Goal: Understand process/instructions: Learn how to perform a task or action

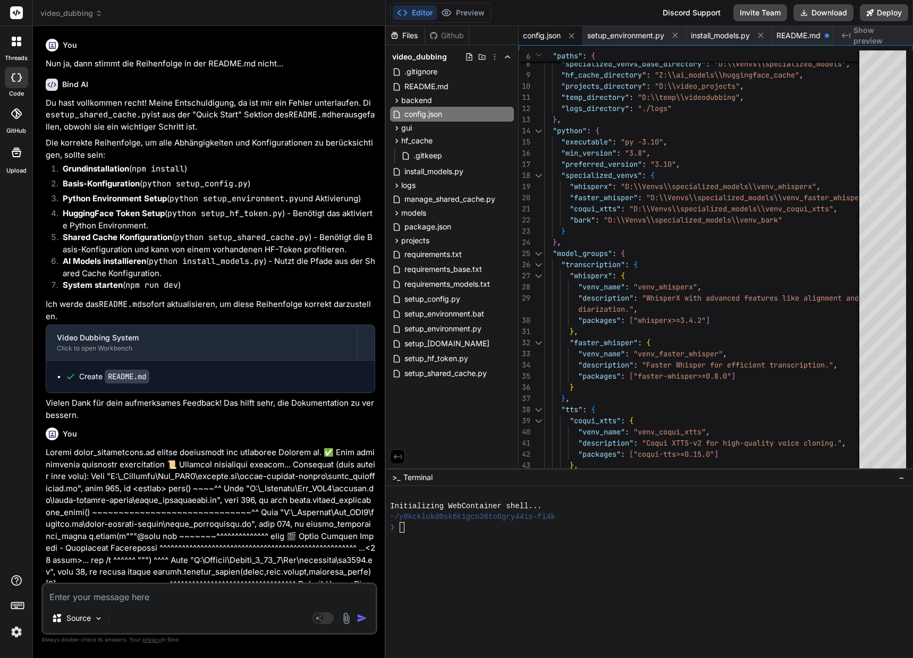
scroll to position [33, 0]
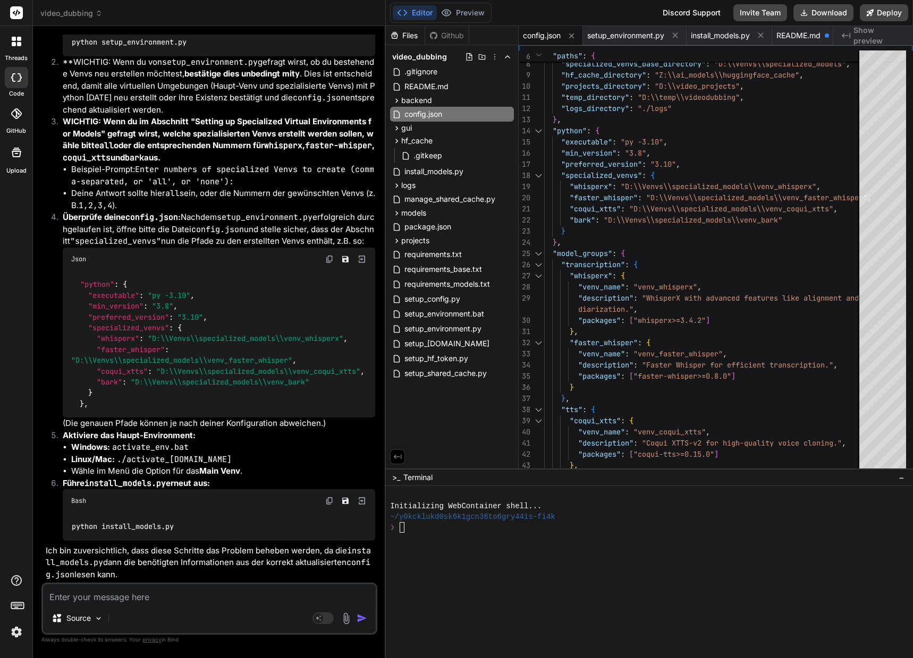
click at [226, 466] on strong "Main Venv" at bounding box center [219, 471] width 41 height 10
click at [438, 81] on span "README.md" at bounding box center [426, 86] width 46 height 13
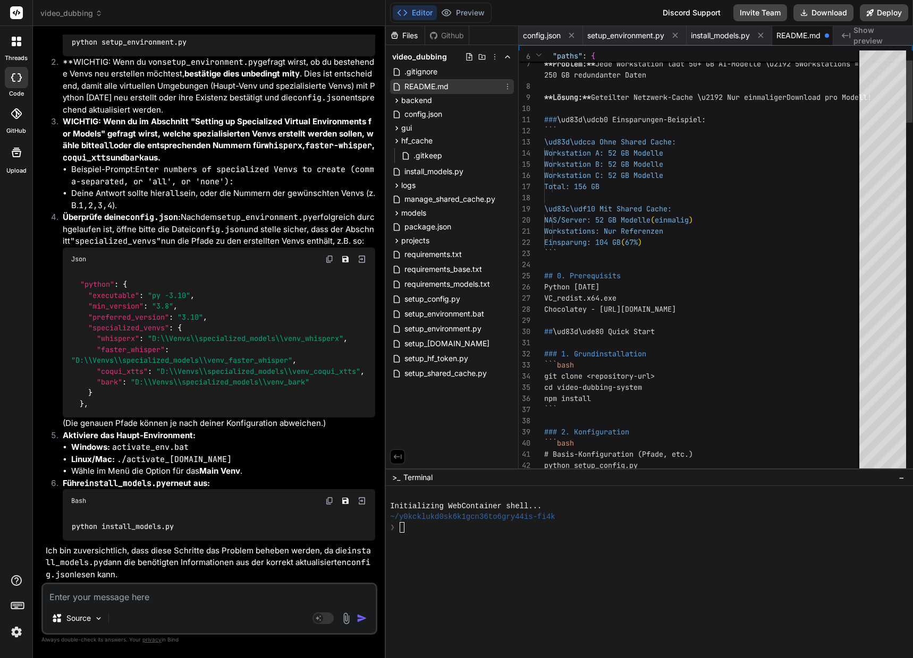
scroll to position [11, 0]
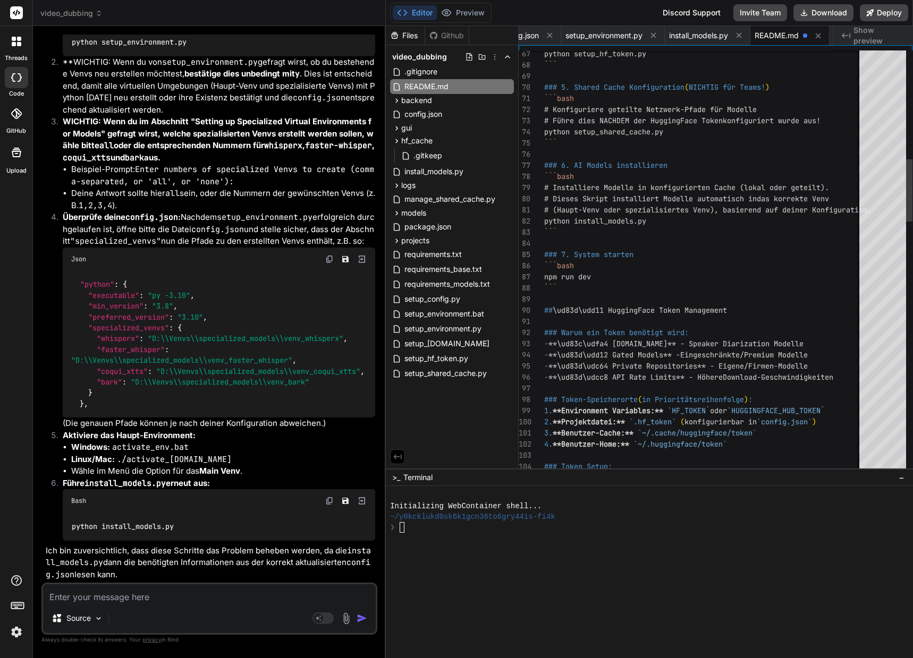
type textarea "# Installiere Modelle in konfigurierten Cache (lokal oder geteilt). # Dieses Sk…"
drag, startPoint x: 596, startPoint y: 277, endPoint x: 555, endPoint y: 272, distance: 41.1
drag, startPoint x: 597, startPoint y: 276, endPoint x: 543, endPoint y: 272, distance: 53.8
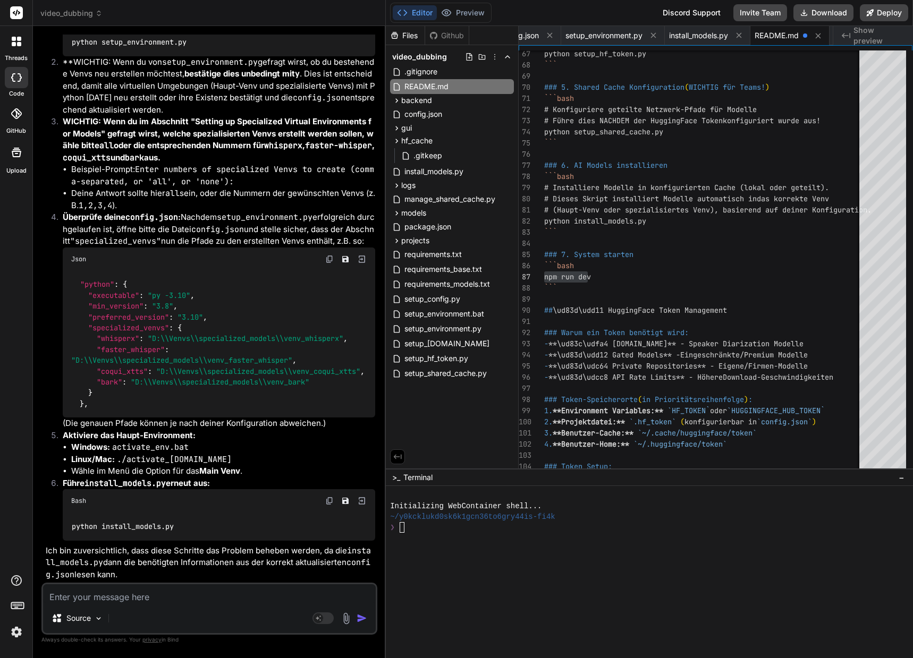
click at [66, 594] on textarea at bounding box center [209, 593] width 333 height 19
type textarea "N"
type textarea "x"
type textarea "Nu"
type textarea "x"
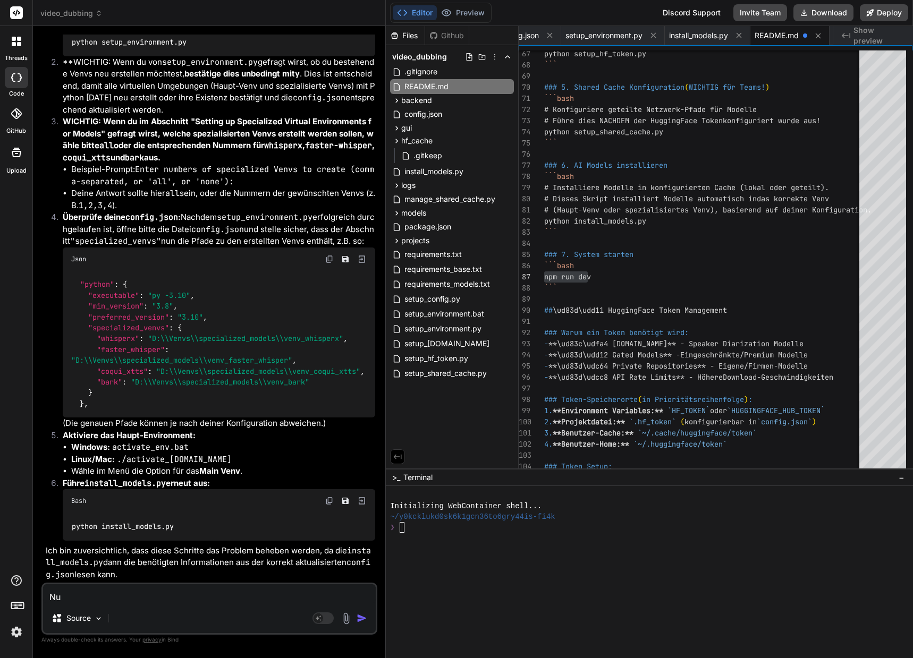
type textarea "Nun"
type textarea "x"
type textarea "Nun"
type textarea "x"
type textarea "Nun w"
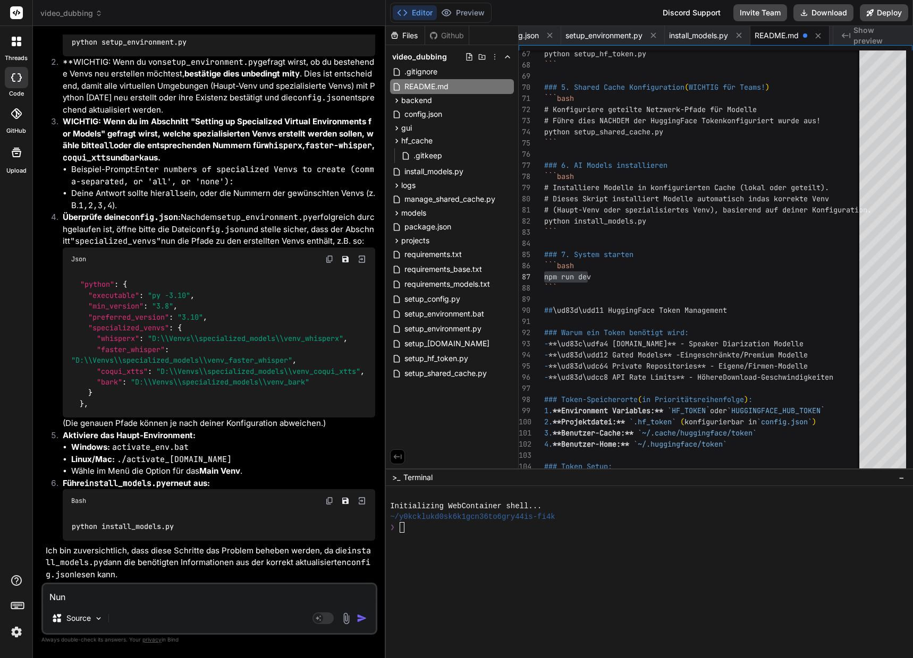
type textarea "x"
type textarea "[PERSON_NAME]"
type textarea "x"
type textarea "Nun wur"
type textarea "x"
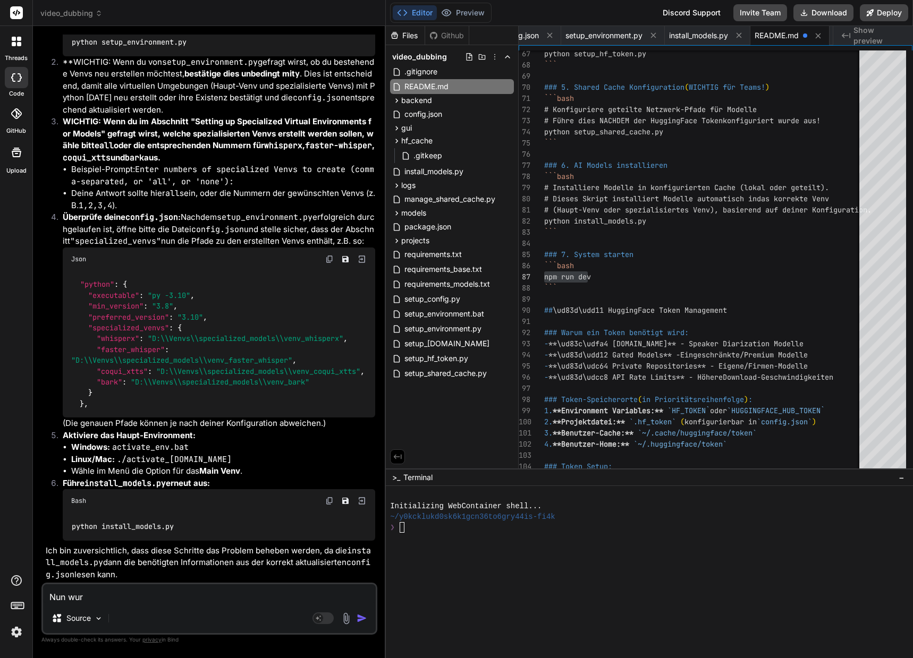
type textarea "Nun wurd"
type textarea "x"
type textarea "Nun wurde"
type textarea "x"
type textarea "Nun wurde"
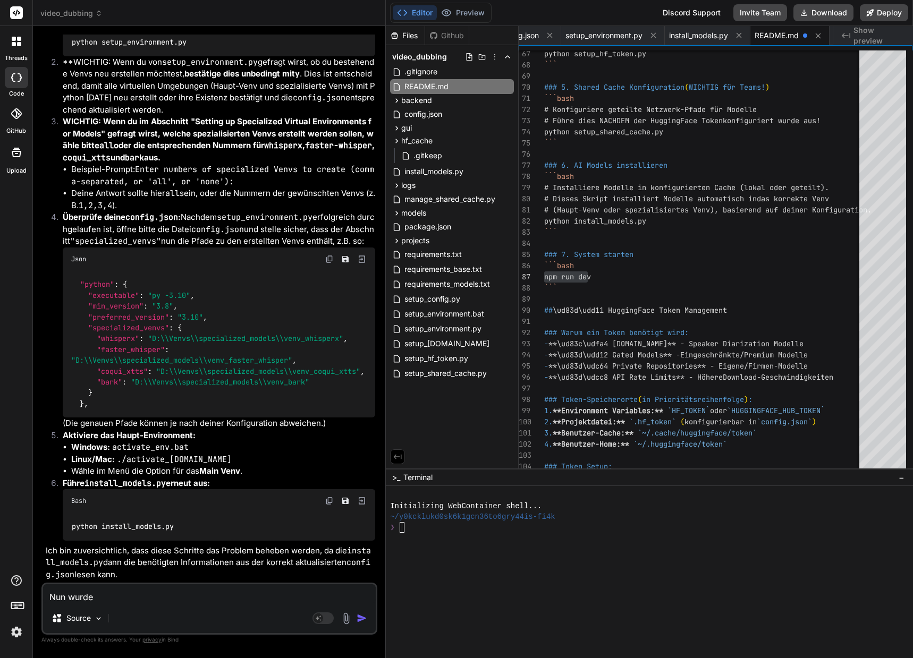
type textarea "x"
type textarea "Nun wurde e"
type textarea "x"
type textarea "Nun wurde en"
type textarea "x"
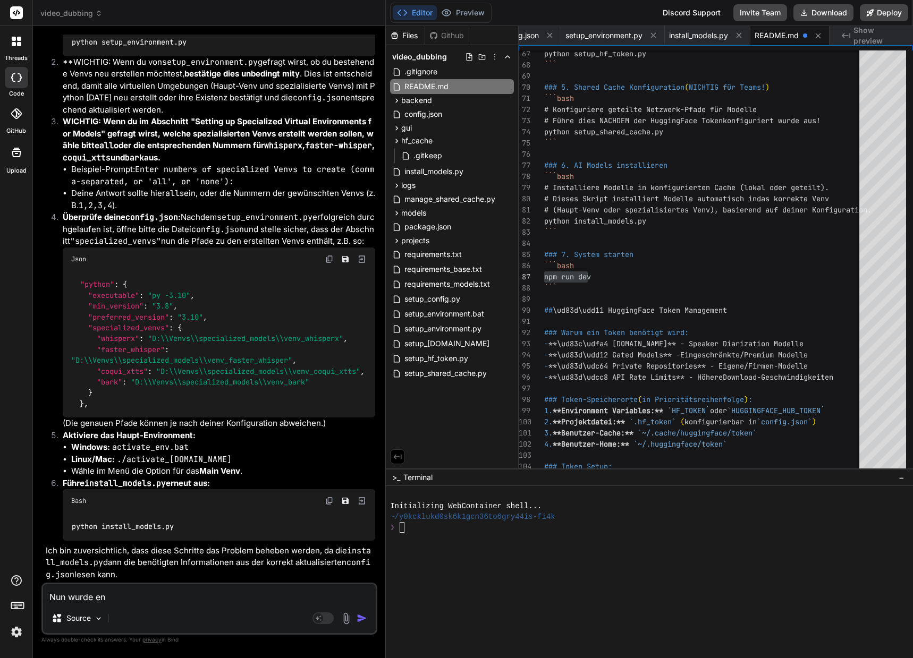
type textarea "Nun wurde end"
type textarea "x"
type textarea "Nun wurde endl"
type textarea "x"
type textarea "Nun wurde endli"
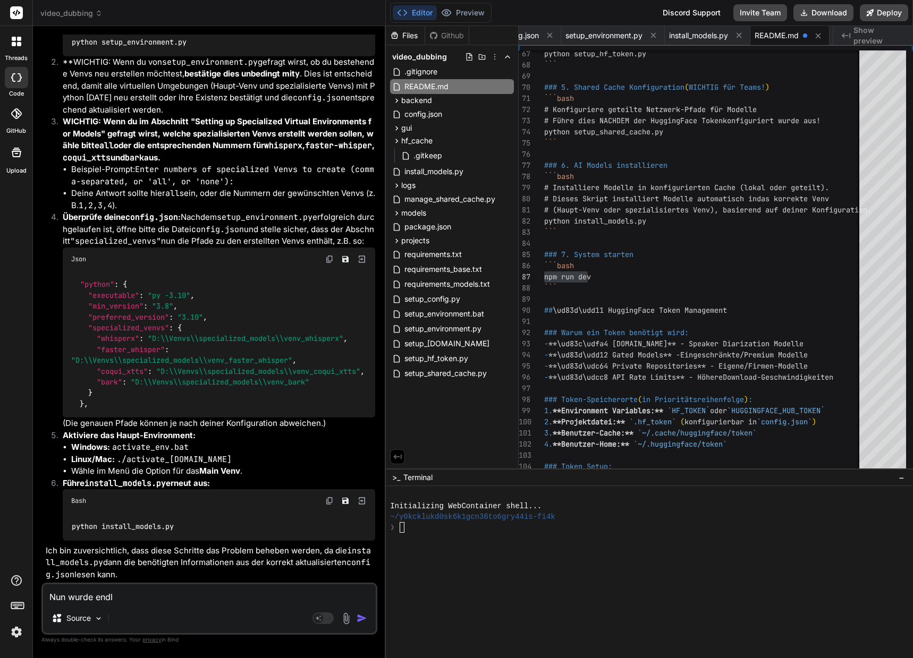
type textarea "x"
type textarea "Nun wurde endlic"
type textarea "x"
type textarea "Nun wurde endlich"
type textarea "x"
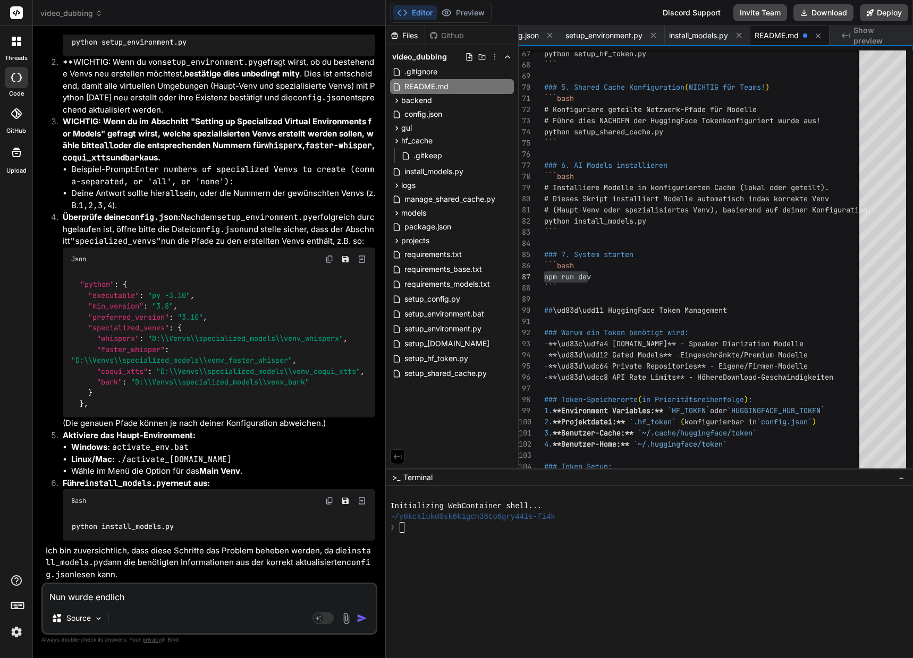
type textarea "Nun wurde endlich"
type textarea "x"
type textarea "Nun wurde endlich a"
type textarea "x"
type textarea "Nun wurde endlich al"
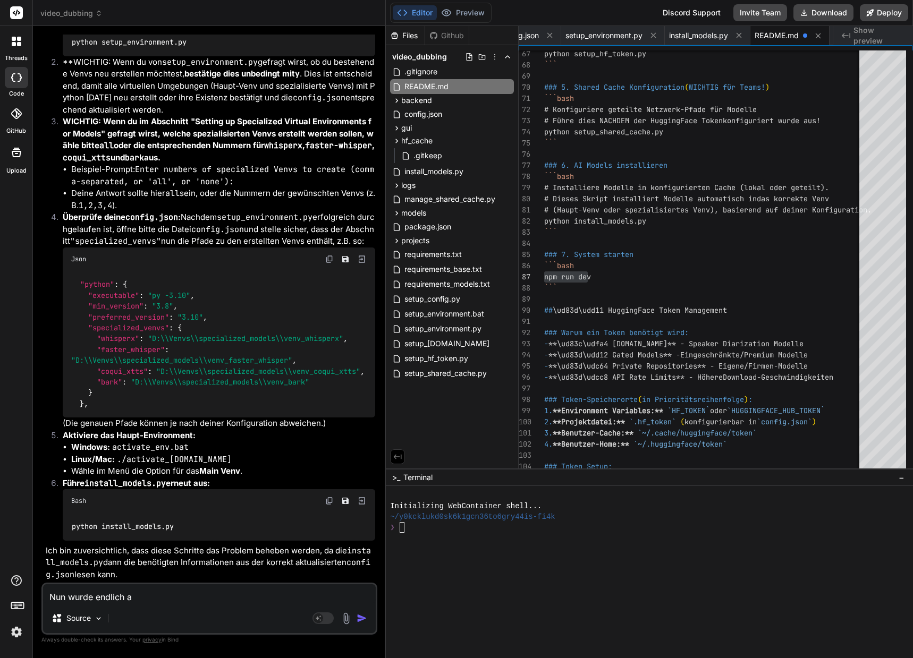
type textarea "x"
type textarea "Nun wurde endlich all"
type textarea "x"
type textarea "Nun wurde endlich alle"
type textarea "x"
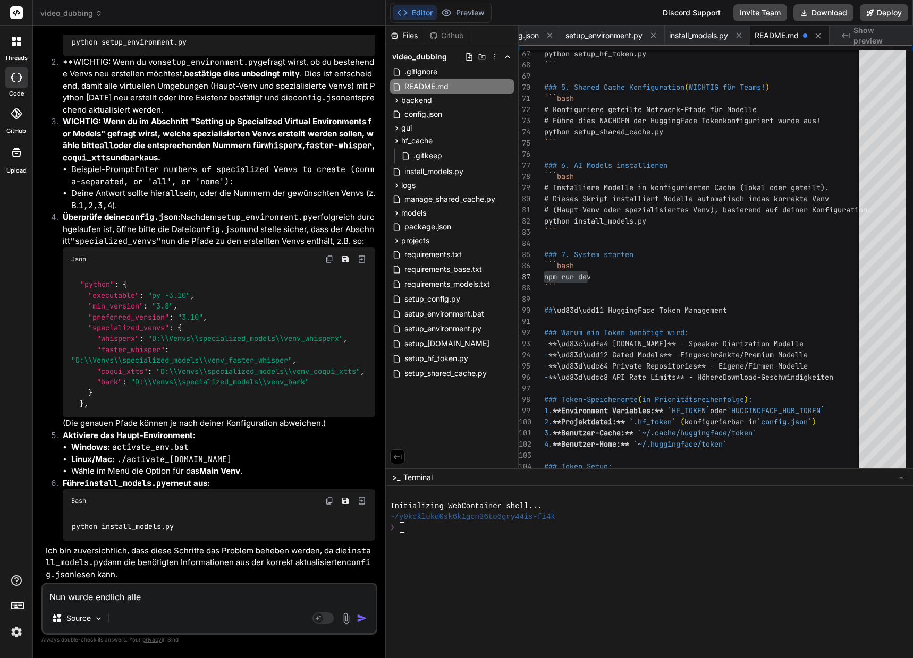
type textarea "Nun wurde endlich alles"
type textarea "x"
type textarea "Nun wurde endlich alles"
type textarea "x"
type textarea "Nun wurde endlich alles f"
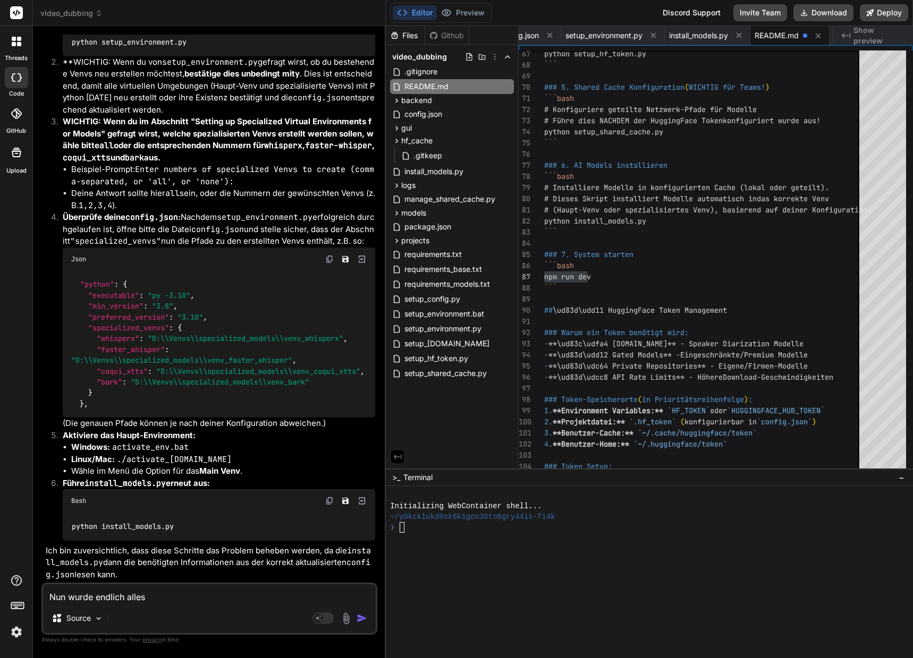
type textarea "x"
type textarea "Nun wurde endlich alles fe"
type textarea "x"
type textarea "Nun wurde endlich alles feh"
type textarea "x"
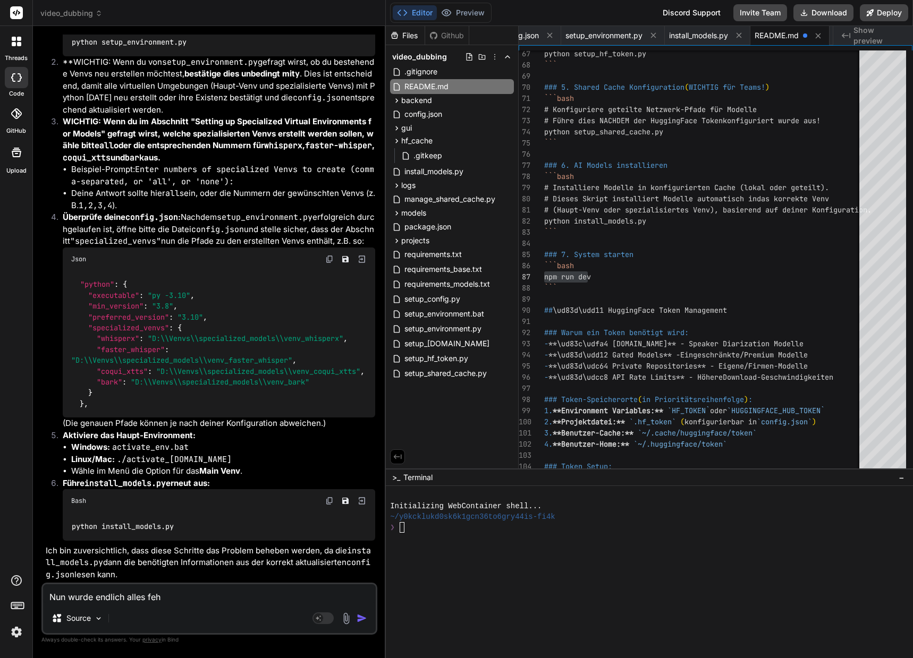
type textarea "Nun wurde endlich alles fehl"
type textarea "x"
type textarea "Nun wurde endlich alles fehle"
type textarea "x"
type textarea "Nun wurde endlich alles fehler"
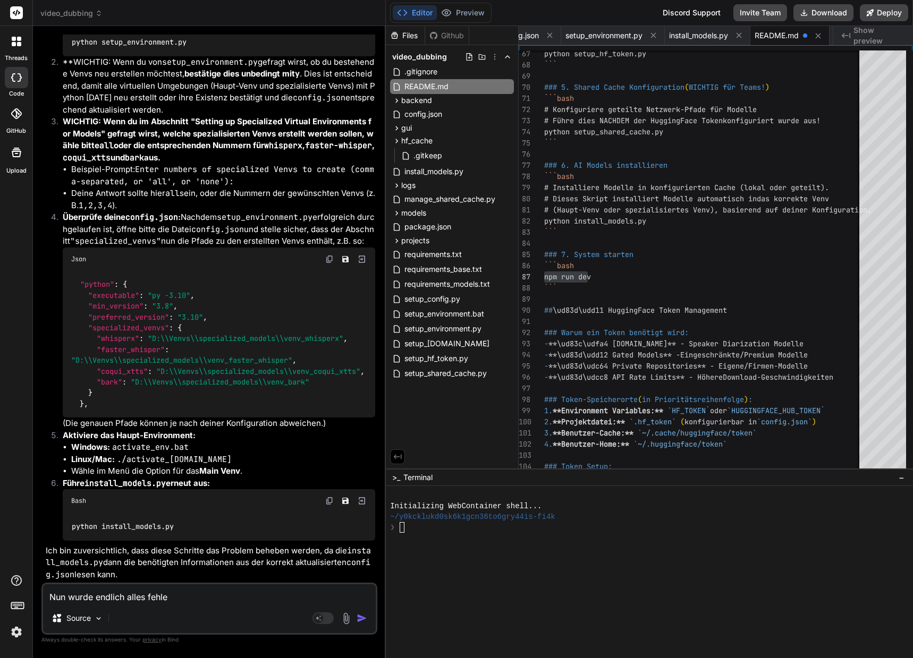
type textarea "x"
type textarea "Nun wurde endlich alles fehlerf"
type textarea "x"
type textarea "Nun wurde endlich alles fehlerfr"
type textarea "x"
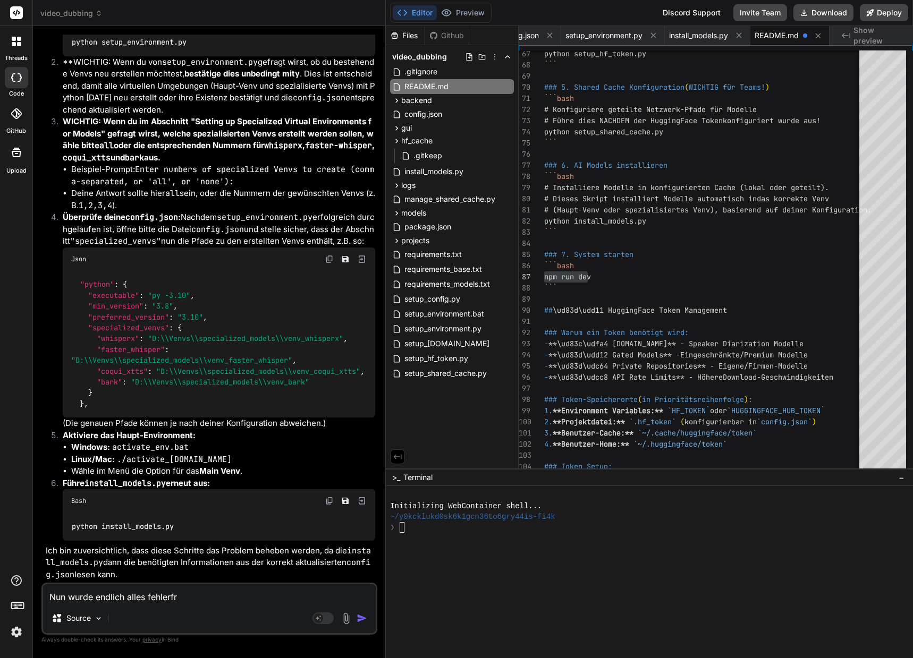
type textarea "Nun wurde endlich alles fehlerfre"
type textarea "x"
type textarea "Nun wurde endlich alles fehlerfrei"
type textarea "x"
type textarea "Nun wurde endlich alles fehlerfrei"
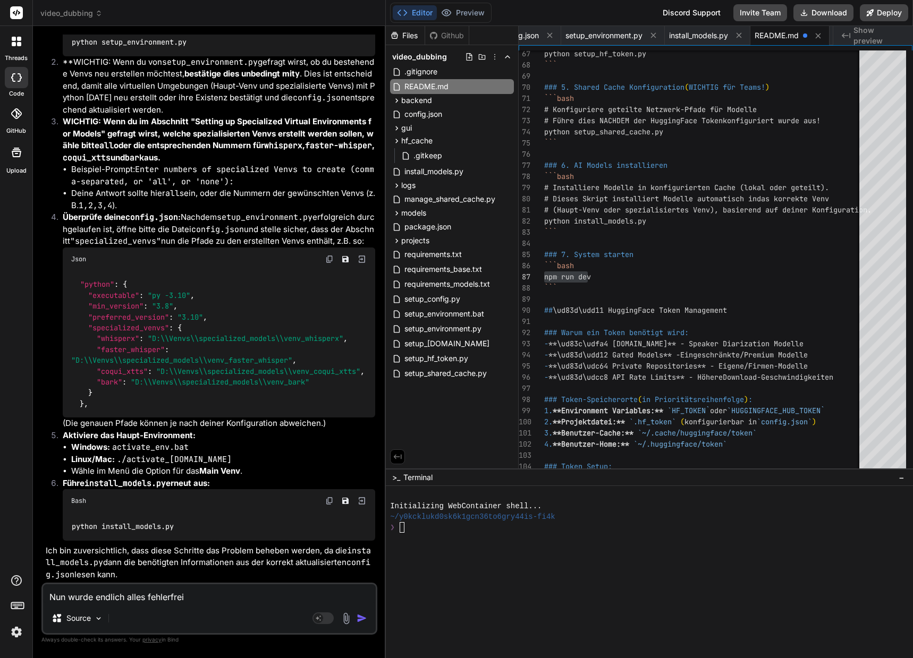
type textarea "x"
type textarea "Nun wurde endlich alles fehlerfrei i"
type textarea "x"
type textarea "Nun wurde endlich alles fehlerfrei in"
type textarea "x"
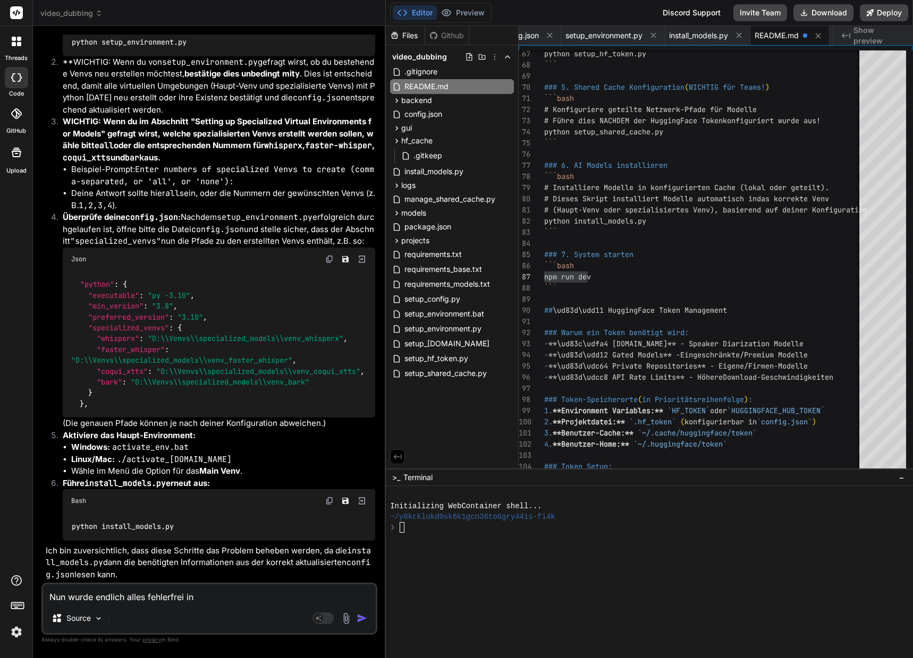
type textarea "Nun wurde endlich alles fehlerfrei ins"
type textarea "x"
type textarea "Nun wurde endlich alles fehlerfrei inst"
type textarea "x"
type textarea "Nun wurde endlich alles fehlerfrei insta"
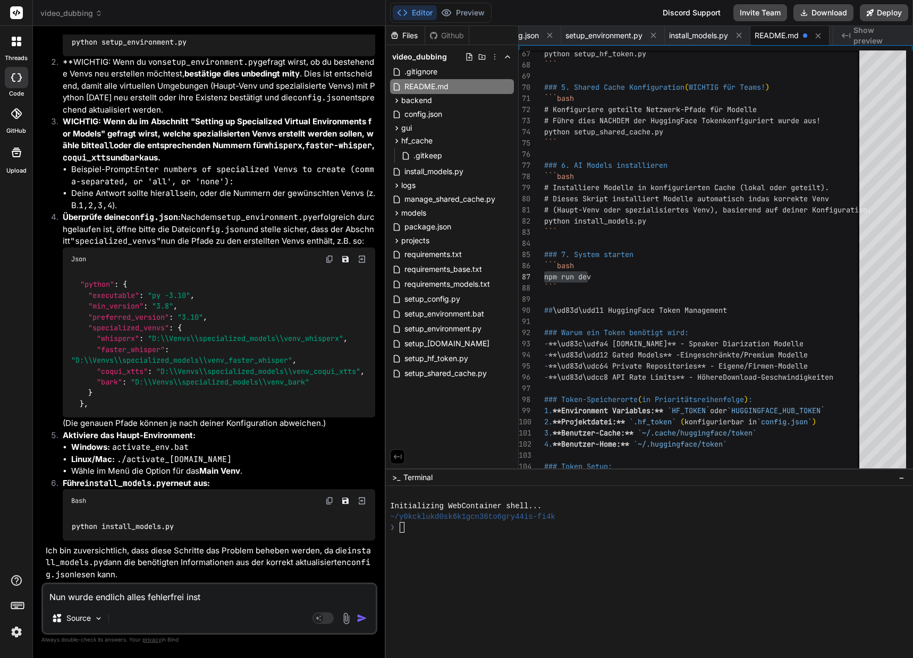
type textarea "x"
type textarea "Nun wurde endlich alles fehlerfrei instal"
type textarea "x"
type textarea "Nun wurde endlich alles fehlerfrei install"
type textarea "x"
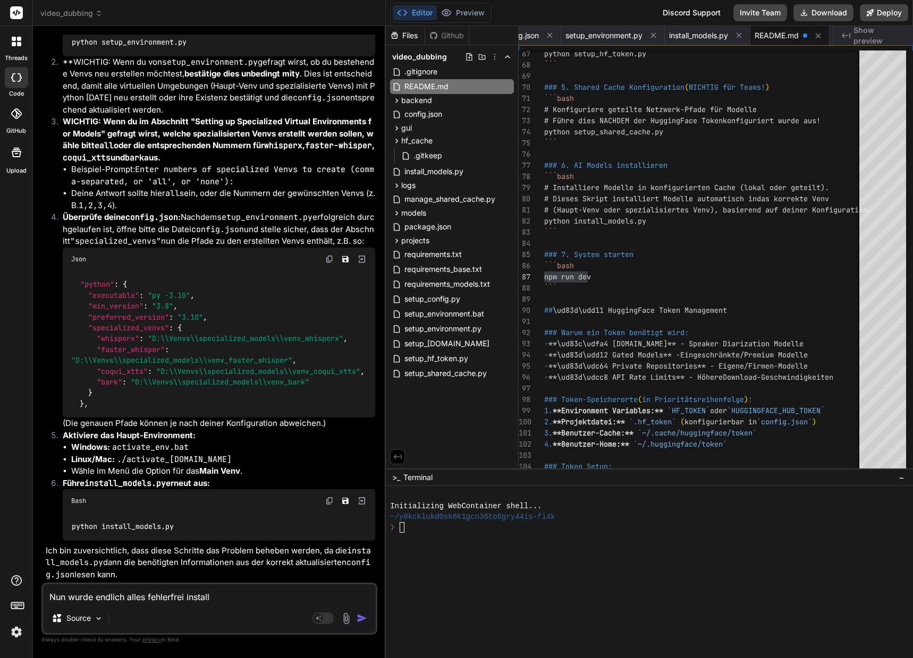
type textarea "Nun wurde endlich alles fehlerfrei installi"
type textarea "x"
type textarea "Nun wurde endlich alles fehlerfrei installie"
type textarea "x"
type textarea "Nun wurde endlich alles fehlerfrei installier"
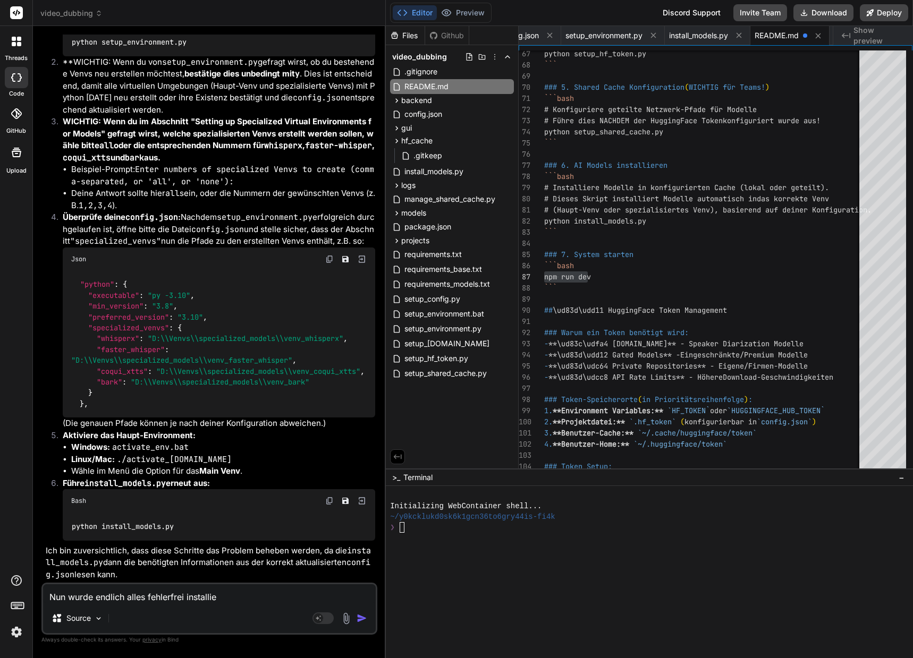
type textarea "x"
type textarea "Nun wurde endlich alles fehlerfrei installiert"
type textarea "x"
type textarea "Nun wurde endlich alles fehlerfrei installiert."
type textarea "x"
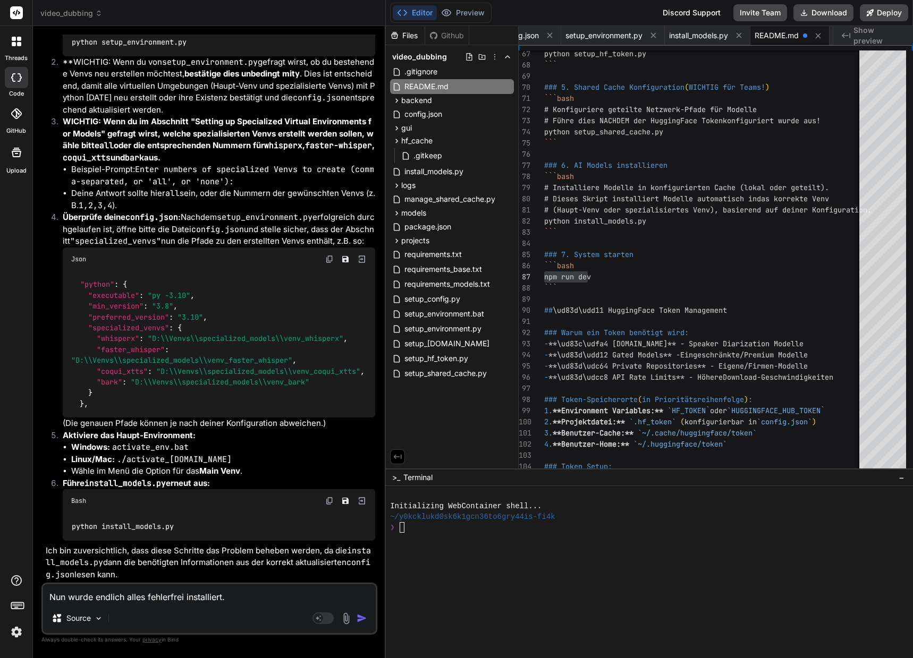
type textarea "N"
type textarea "x"
type textarea "Nu"
type textarea "x"
type textarea "Nun"
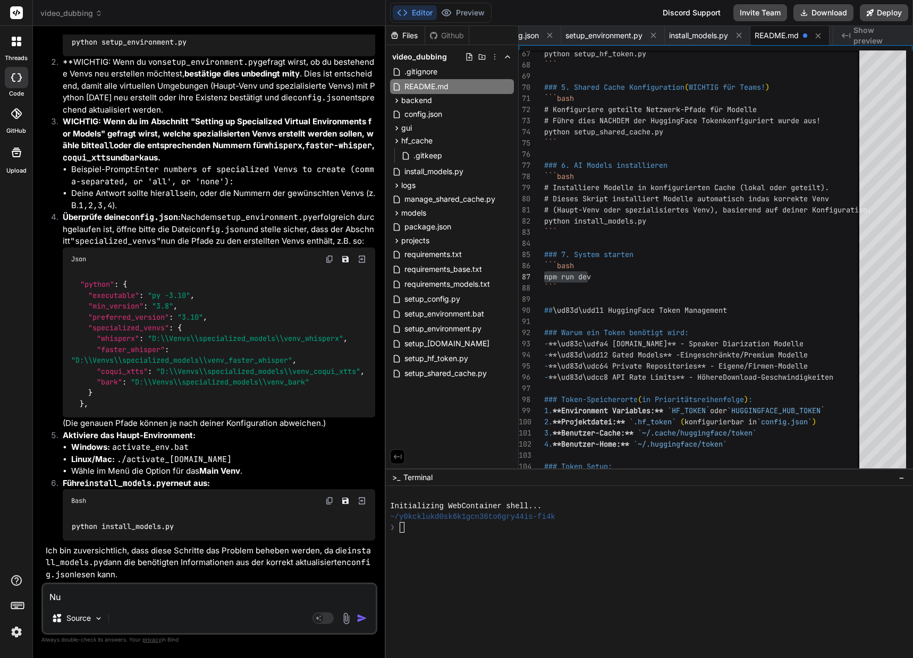
type textarea "x"
type textarea "Nun"
type textarea "x"
type textarea "Nun l"
type textarea "x"
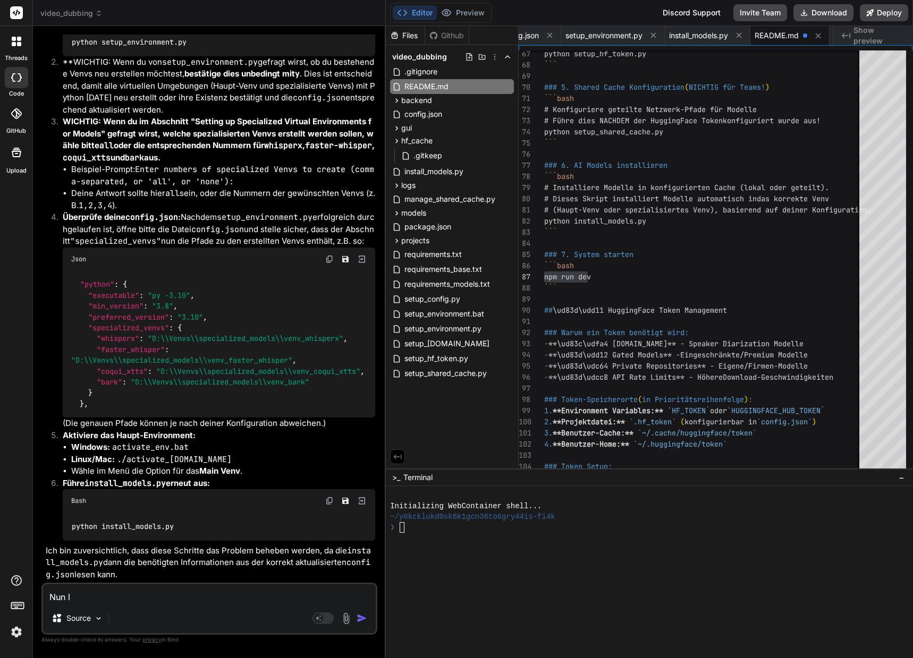
type textarea "Nun li"
type textarea "x"
type textarea "Nun lie"
type textarea "x"
type textarea "Nun lief"
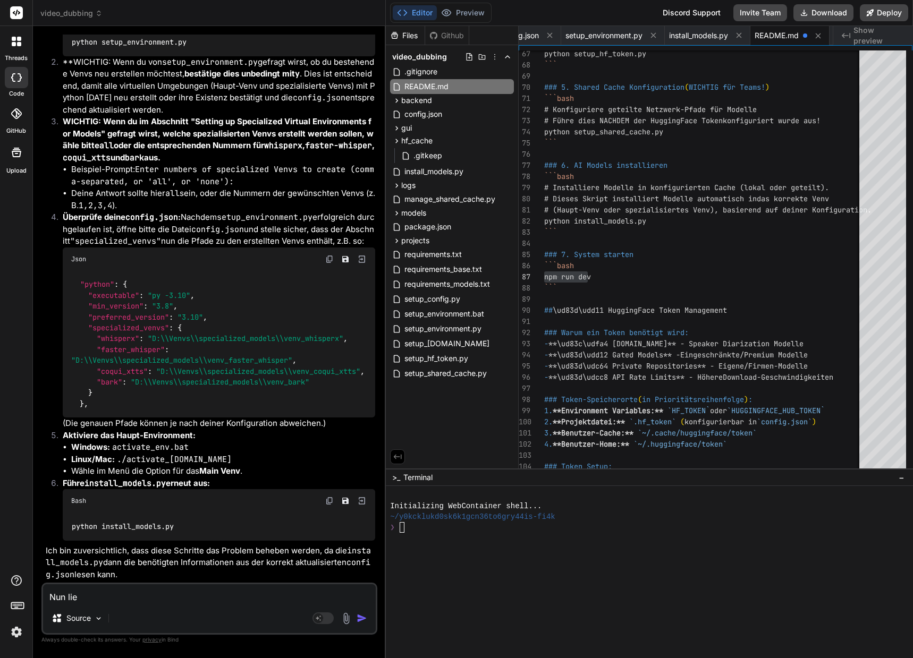
type textarea "x"
type textarea "Nun lief"
type textarea "x"
drag, startPoint x: 101, startPoint y: 525, endPoint x: 180, endPoint y: 524, distance: 78.1
click at [180, 524] on div "python install_models.py" at bounding box center [219, 527] width 312 height 28
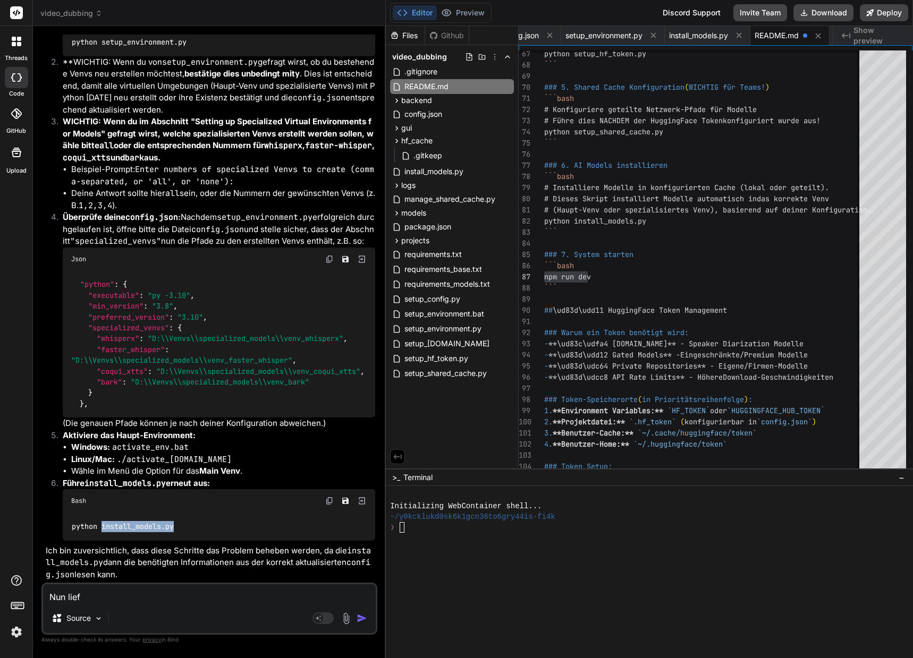
copy code "install_models.py"
click at [113, 598] on textarea "Nun lief" at bounding box center [209, 593] width 333 height 19
paste textarea "install_models.py"
type textarea "Nun lief install_models.py"
type textarea "x"
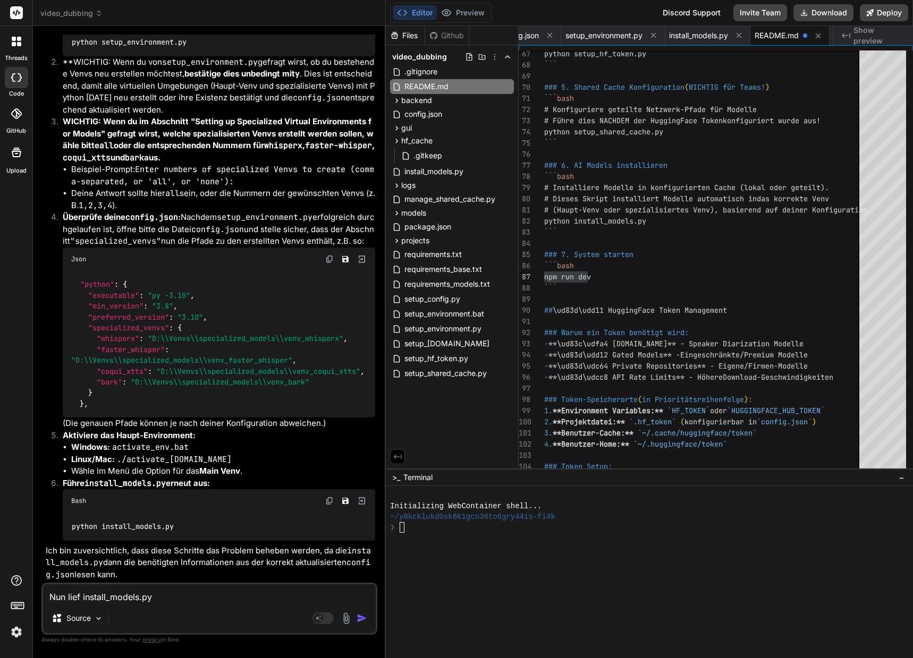
type textarea "Nun lief install_models.py"
type textarea "x"
click at [164, 598] on textarea "Nun lief install_models.py" at bounding box center [209, 593] width 333 height 19
type textarea "Nun lief install_models.py e"
type textarea "x"
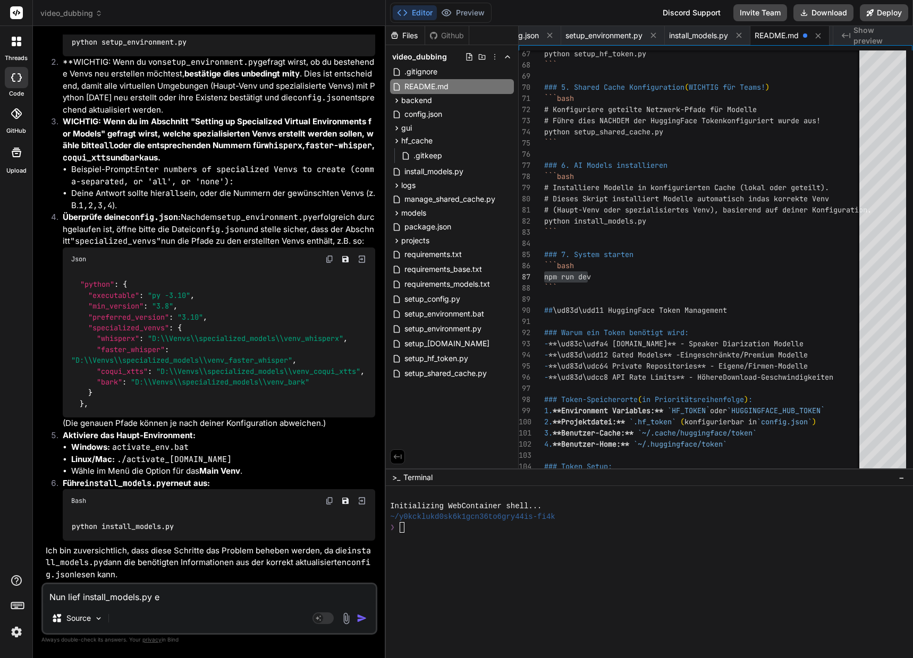
type textarea "Nun lief install_models.py en"
type textarea "x"
type textarea "Nun lief install_models.py end"
type textarea "x"
type textarea "Nun lief install_models.py endl"
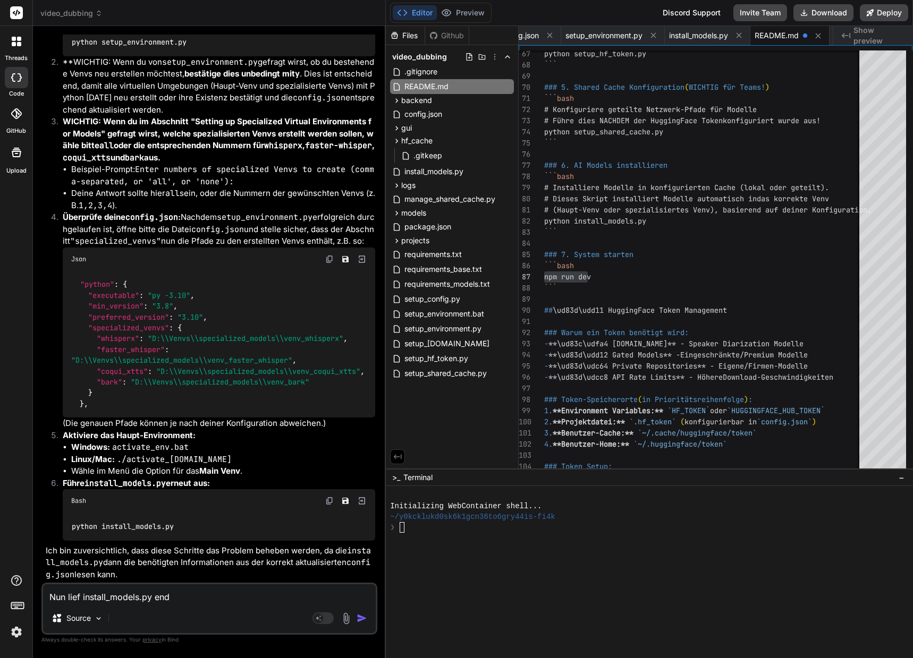
type textarea "x"
type textarea "Nun lief install_models.py endli"
type textarea "x"
type textarea "Nun lief install_models.py endlic"
type textarea "x"
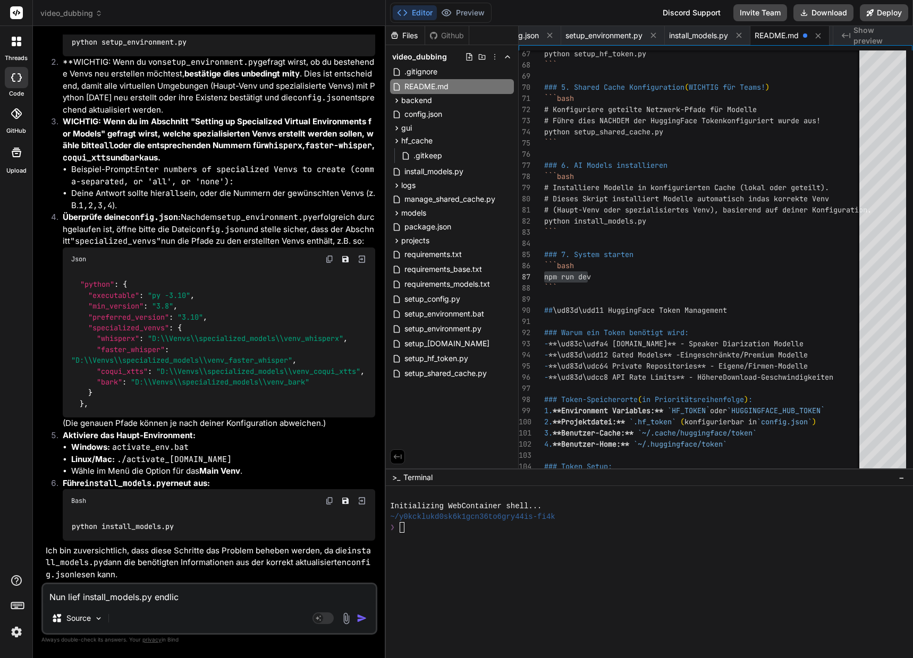
type textarea "Nun lief install_models.py endlich"
type textarea "x"
type textarea "Nun lief install_models.py endliche"
type textarea "x"
type textarea "Nun lief install_models.py endliche"
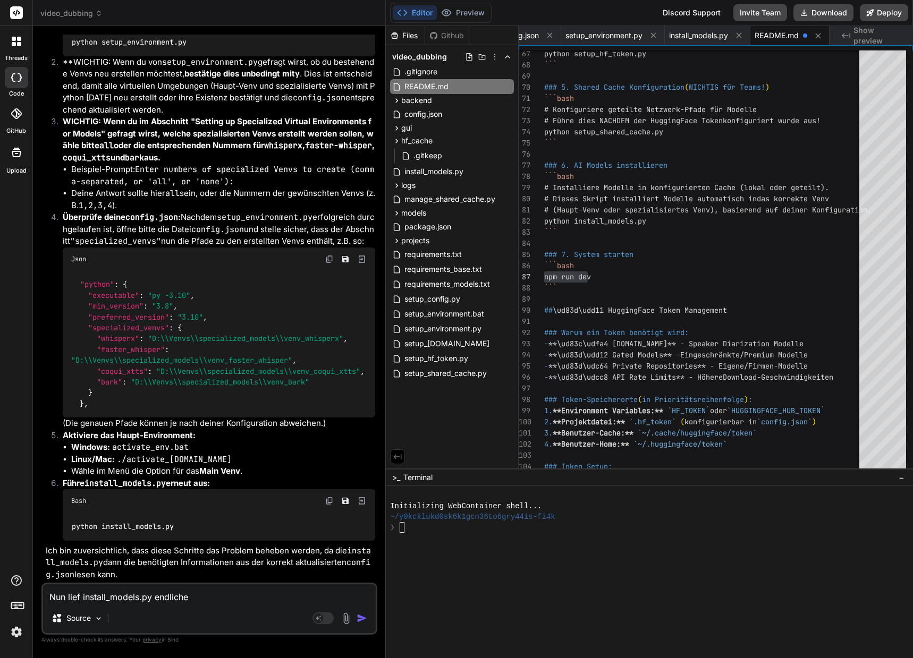
type textarea "x"
type textarea "Nun lief install_models.py endliche i"
type textarea "x"
type textarea "Nun lief install_models.py endliche in"
type textarea "x"
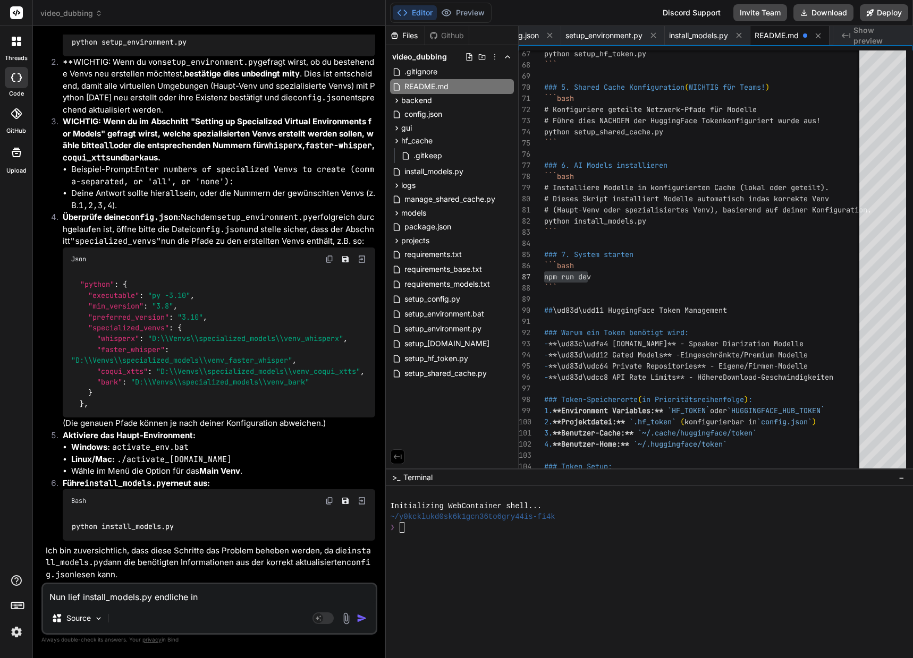
type textarea "Nun lief install_models.py endliche i"
type textarea "x"
type textarea "Nun lief install_models.py endliche"
type textarea "x"
type textarea "Nun lief install_models.py endliche e"
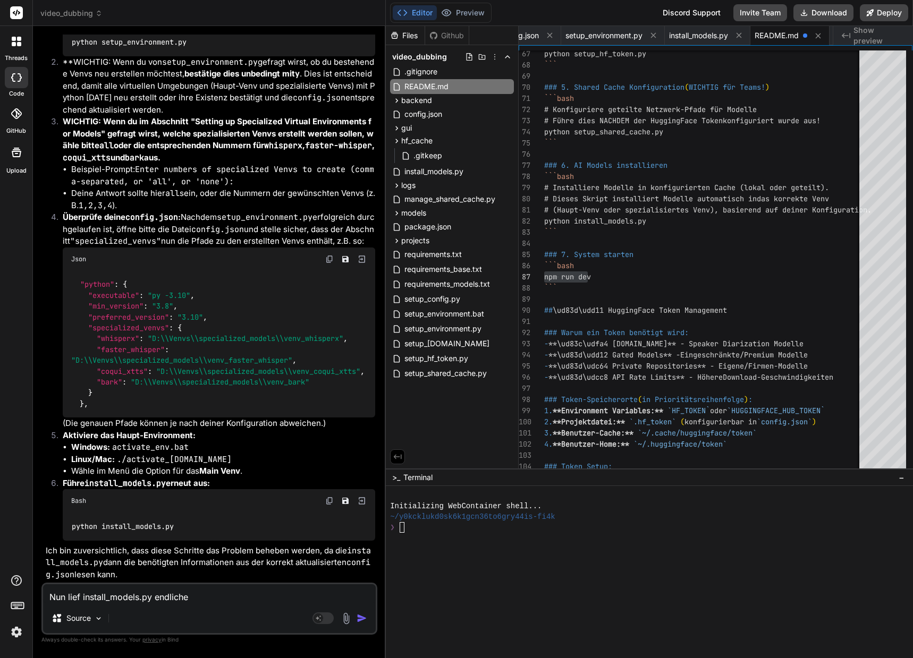
type textarea "x"
type textarea "Nun lief install_models.py endliche ei"
type textarea "x"
type textarea "Nun lief install_models.py endliche ein"
type textarea "x"
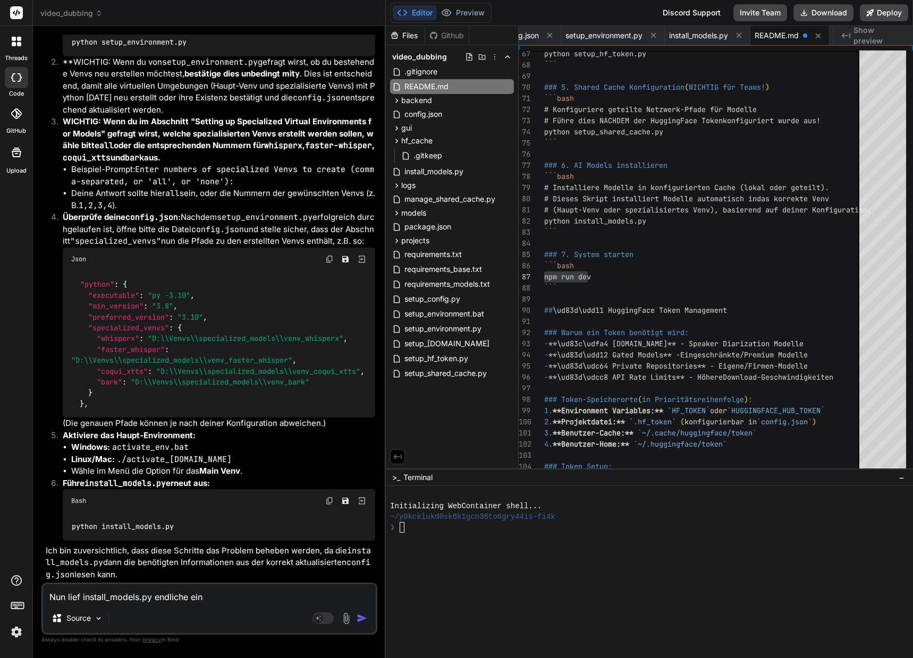
type textarea "Nun lief install_models.py endliche einm"
type textarea "x"
type textarea "Nun lief install_models.py endliche einma"
type textarea "x"
type textarea "Nun lief install_models.py endliche einmal"
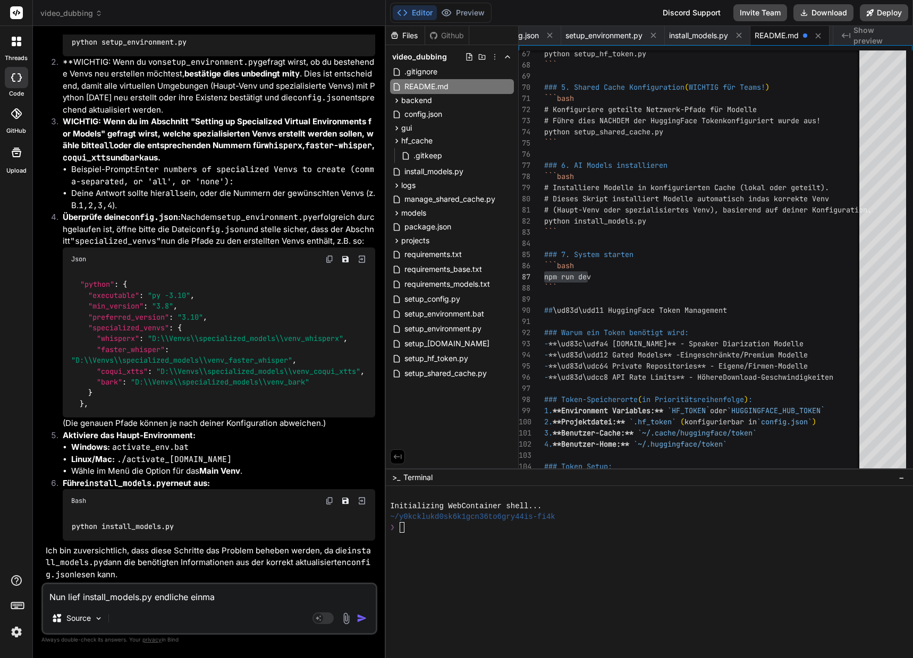
type textarea "x"
type textarea "Nun lief install_models.py endlich einmal"
type textarea "x"
type textarea "Nun lief install_models.py endlich einmal"
type textarea "x"
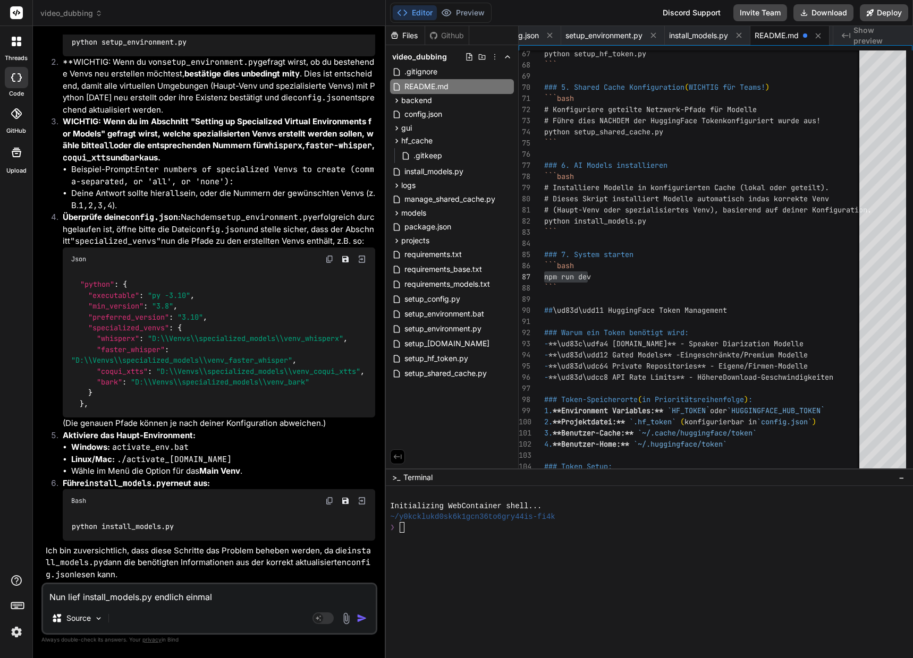
type textarea "Nun lief install_models.py endlich einmal f"
type textarea "x"
type textarea "Nun lief install_models.py endlich einmal fe"
type textarea "x"
type textarea "Nun lief install_models.py endlich einmal feh"
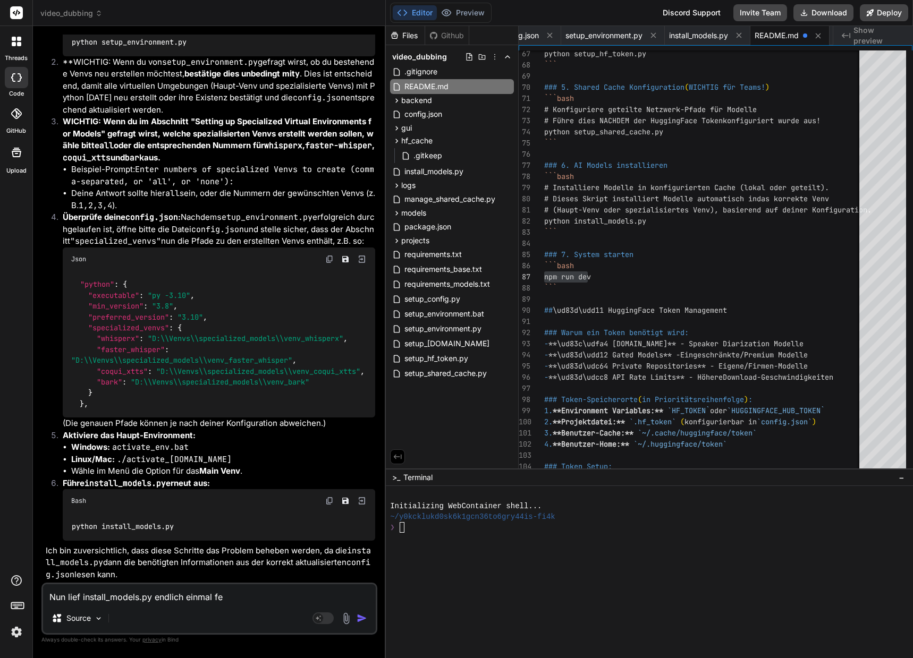
type textarea "x"
type textarea "Nun lief install_models.py endlich einmal fehl"
type textarea "x"
type textarea "Nun lief install_models.py endlich einmal fehle"
type textarea "x"
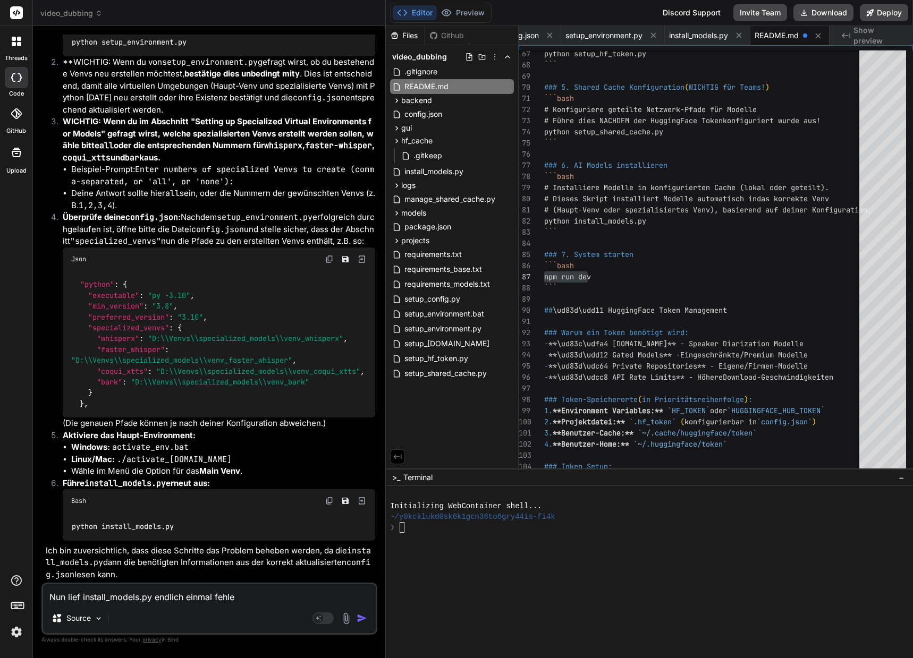
type textarea "Nun lief install_models.py endlich einmal fehler"
type textarea "x"
type textarea "Nun lief install_models.py endlich einmal fehlerf"
type textarea "x"
type textarea "Nun lief install_models.py endlich einmal fehlerfr"
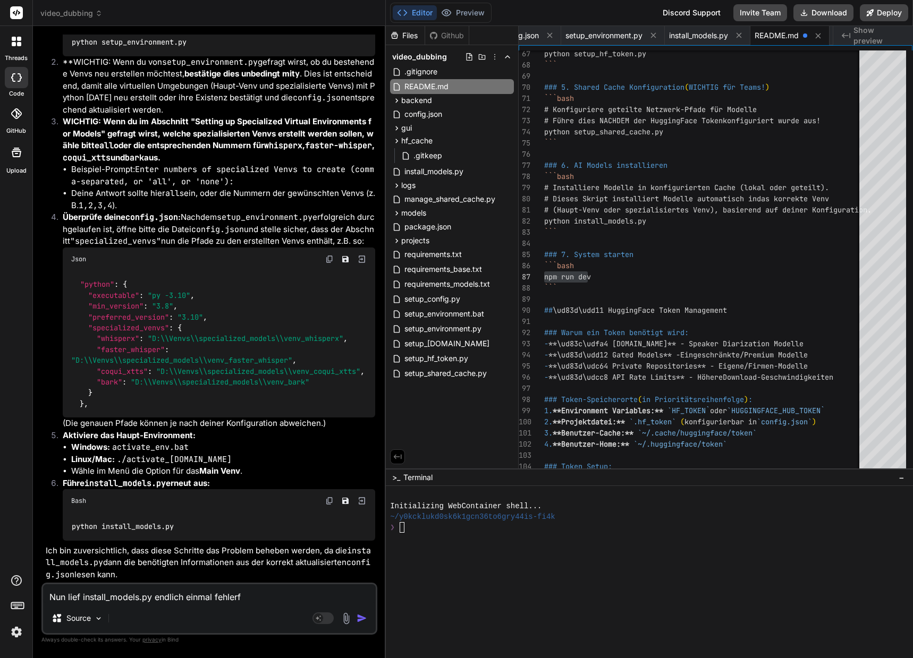
type textarea "x"
type textarea "Nun lief install_models.py endlich einmal fehlerfre"
type textarea "x"
type textarea "Nun lief install_models.py endlich einmal fehlerfrei"
type textarea "x"
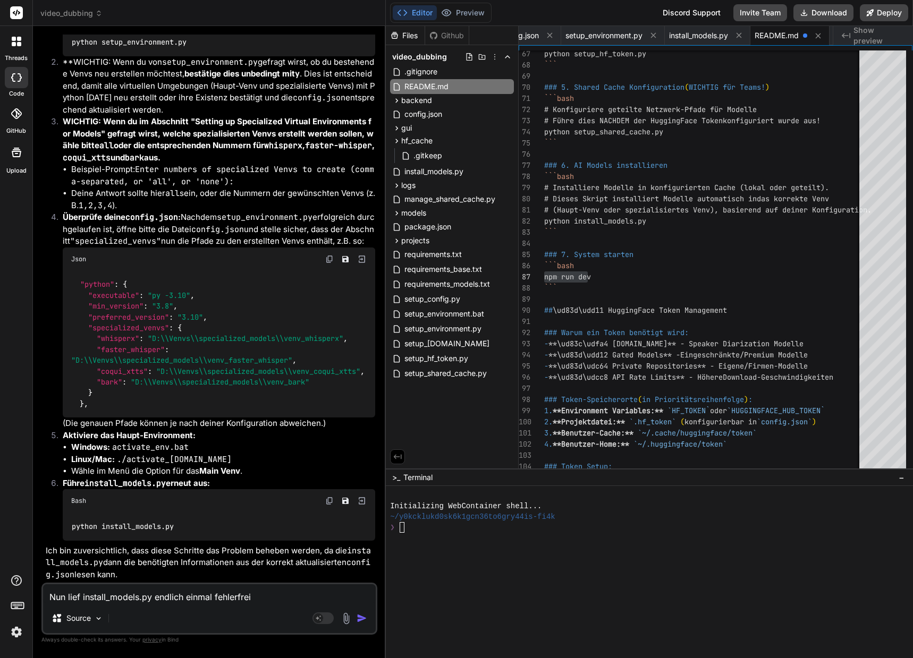
type textarea "Nun lief install_models.py endlich einmal fehlerfrei"
type textarea "x"
type textarea "Nun lief install_models.py endlich einmal fehlerfrei d"
type textarea "x"
type textarea "Nun lief install_models.py endlich einmal fehlerfrei du"
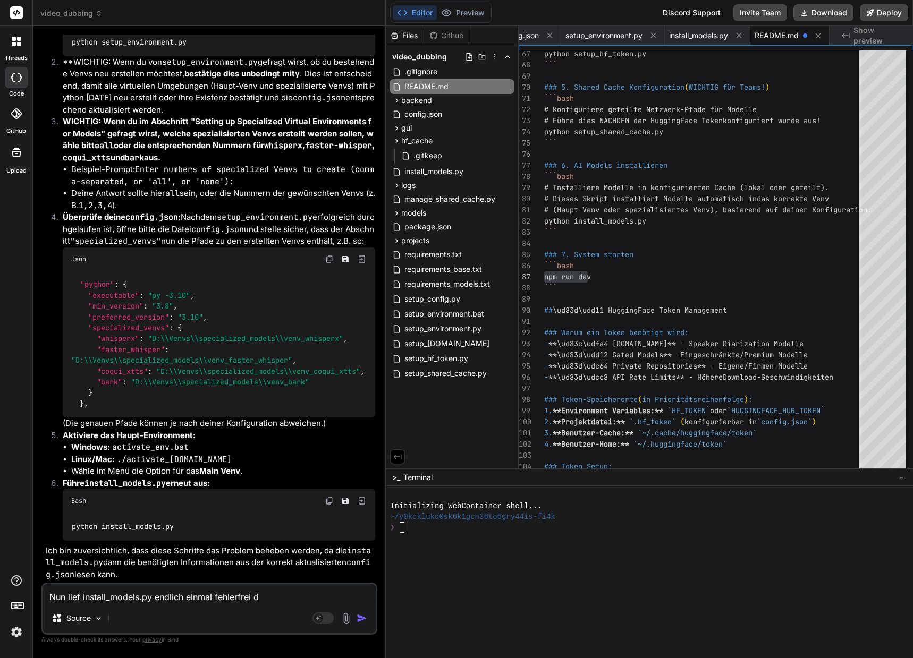
type textarea "x"
type textarea "Nun lief install_models.py endlich einmal fehlerfrei dur"
type textarea "x"
type textarea "Nun lief install_models.py endlich einmal fehlerfrei durc"
type textarea "x"
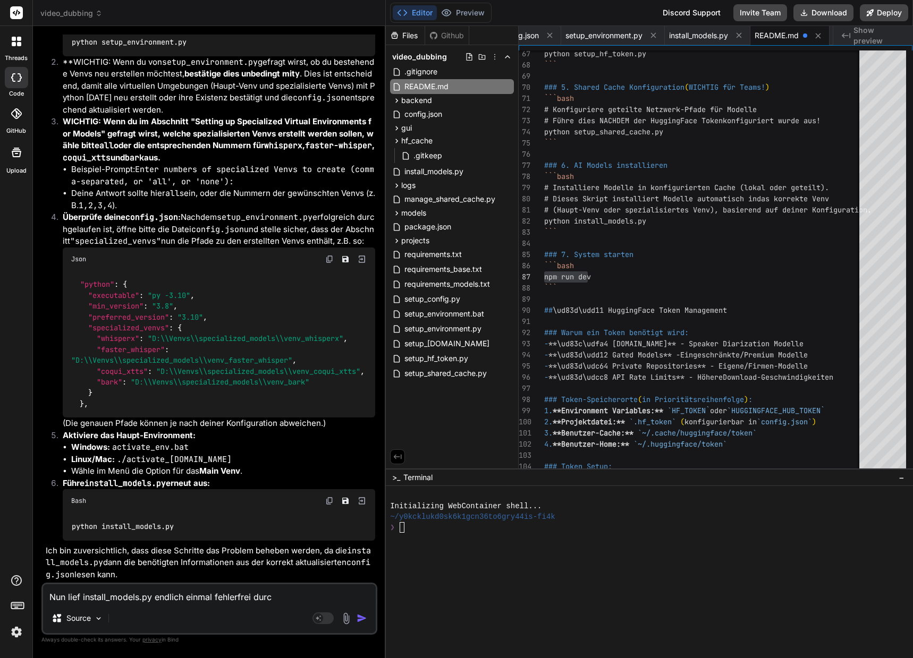
type textarea "Nun lief install_models.py endlich einmal fehlerfrei durch"
type textarea "x"
type textarea "Nun lief install_models.py endlich einmal fehlerfrei durch."
type textarea "x"
type textarea "Nun lief install_models.py endlich einmal fehlerfrei durch."
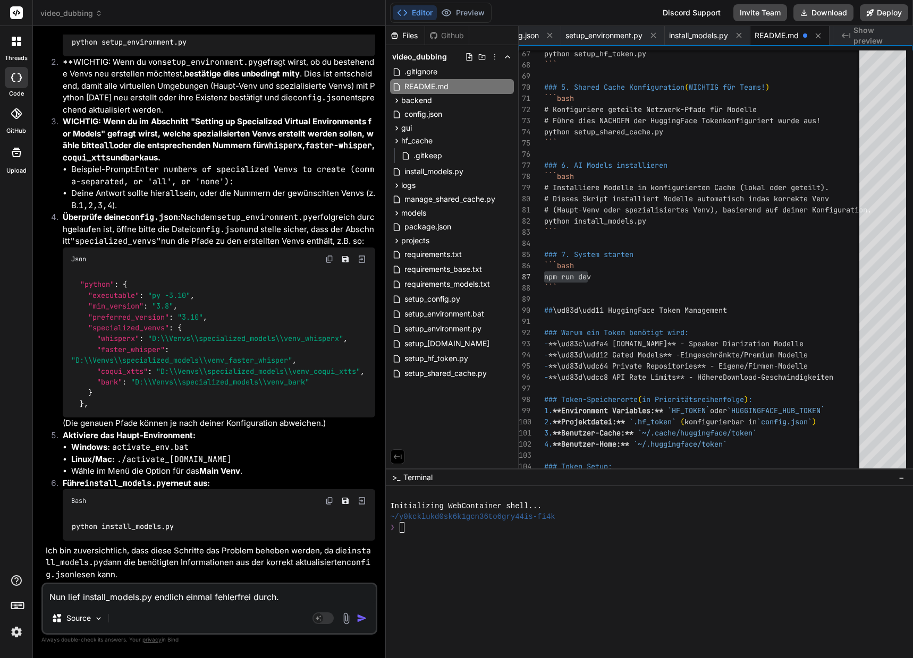
type textarea "x"
type textarea "Nun lief install_models.py endlich einmal fehlerfrei durch. B"
type textarea "x"
type textarea "Nun lief install_models.py endlich einmal fehlerfrei durch. Be"
type textarea "x"
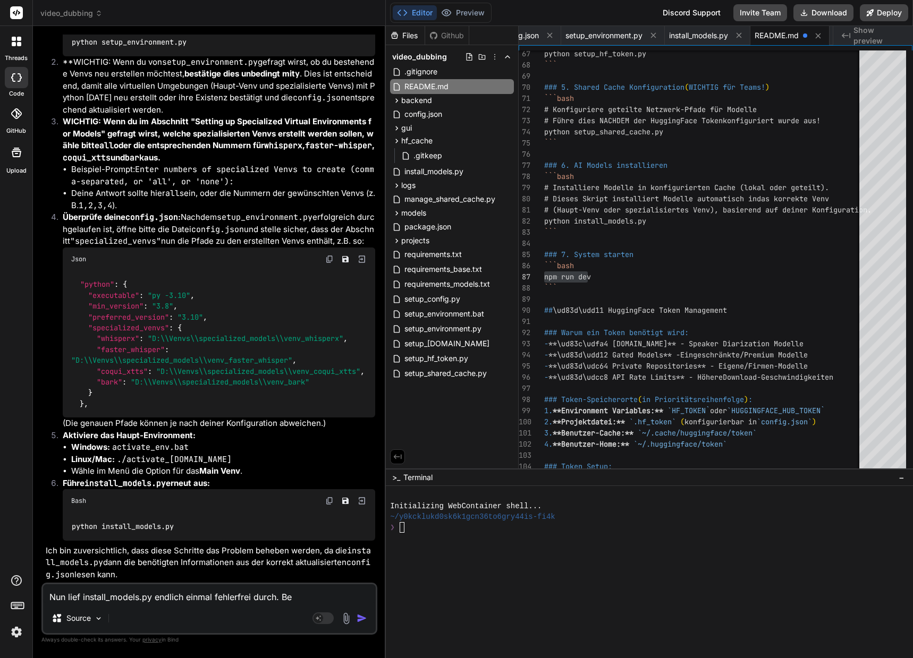
type textarea "Nun lief install_models.py endlich einmal fehlerfrei durch. Bei"
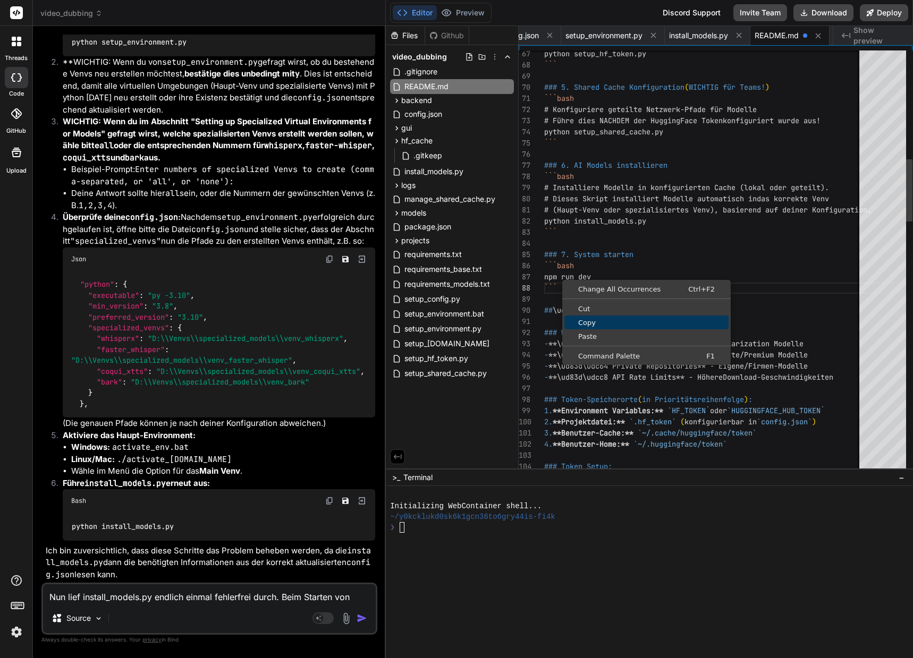
drag, startPoint x: 590, startPoint y: 322, endPoint x: 585, endPoint y: 326, distance: 6.1
click at [590, 322] on span "Copy" at bounding box center [646, 322] width 164 height 7
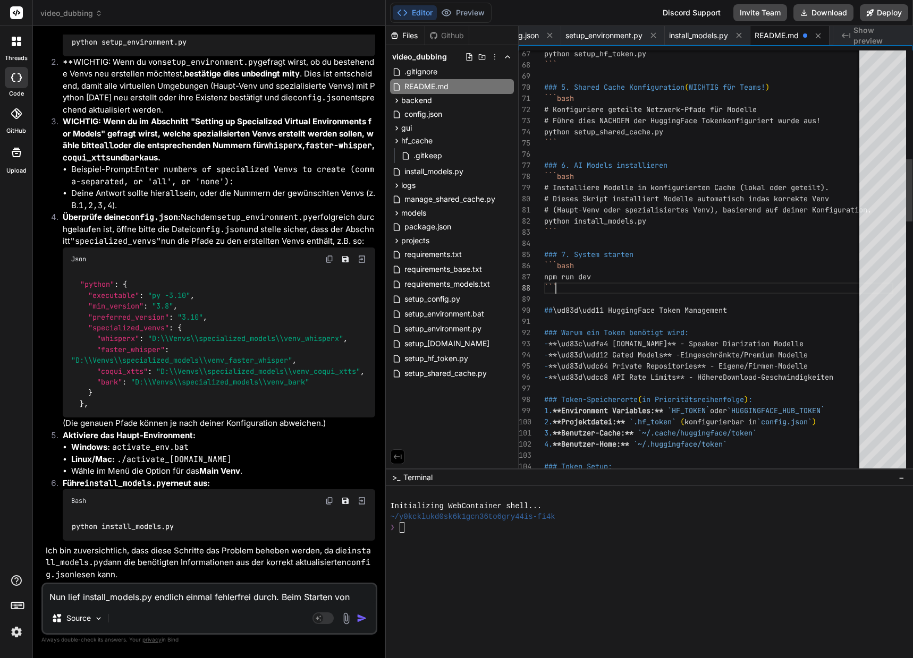
scroll to position [117, 0]
click at [360, 598] on textarea "Nun lief install_models.py endlich einmal fehlerfrei durch. Beim Starten von" at bounding box center [209, 593] width 333 height 19
paste textarea "```"
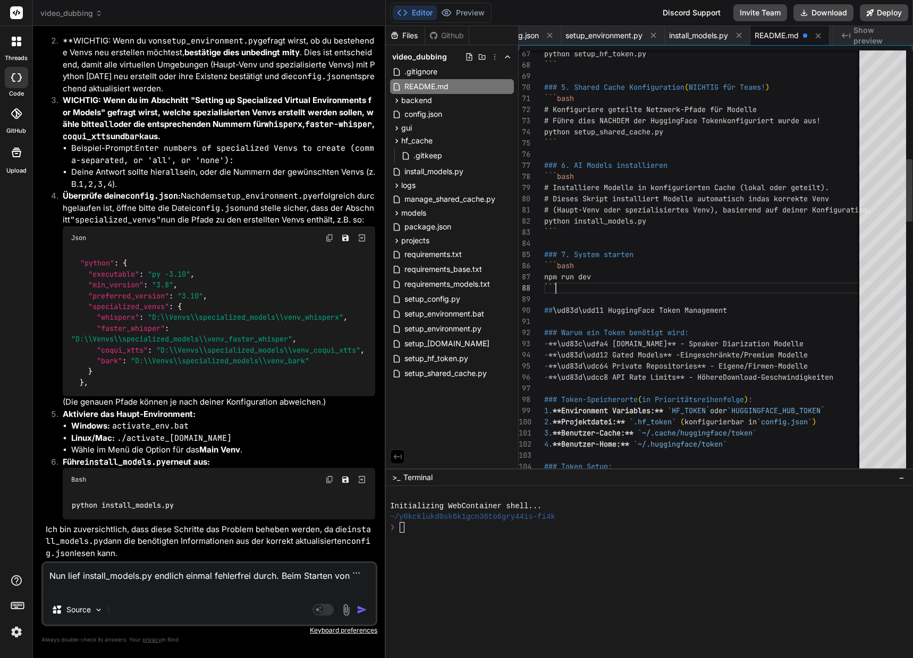
drag, startPoint x: 607, startPoint y: 276, endPoint x: 529, endPoint y: 274, distance: 78.1
drag, startPoint x: 352, startPoint y: 576, endPoint x: 361, endPoint y: 576, distance: 9.0
click at [361, 576] on textarea "Nun lief install_models.py endlich einmal fehlerfrei durch. Beim Starten von ```" at bounding box center [209, 579] width 333 height 32
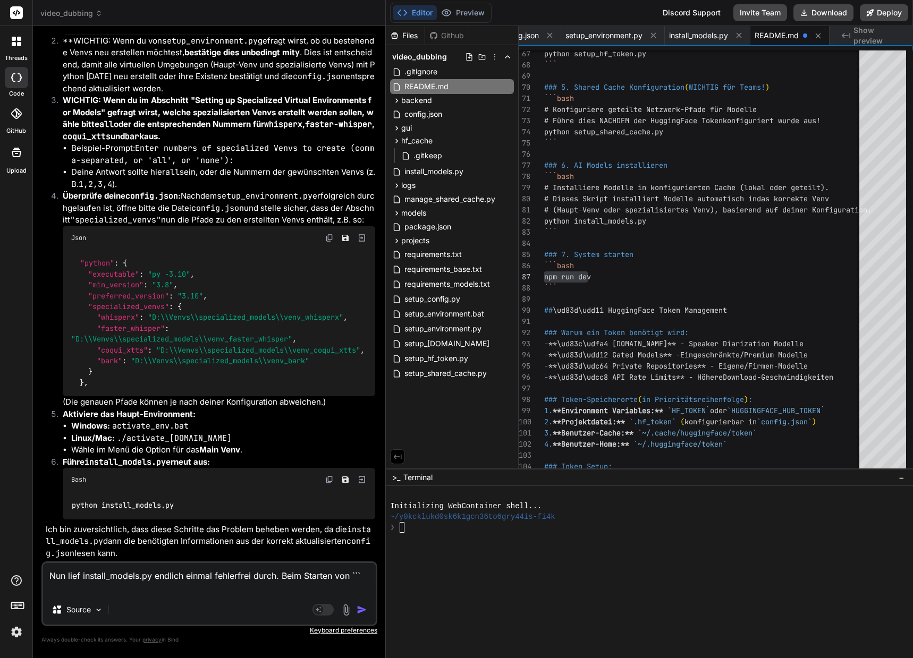
paste textarea "npm run dev"
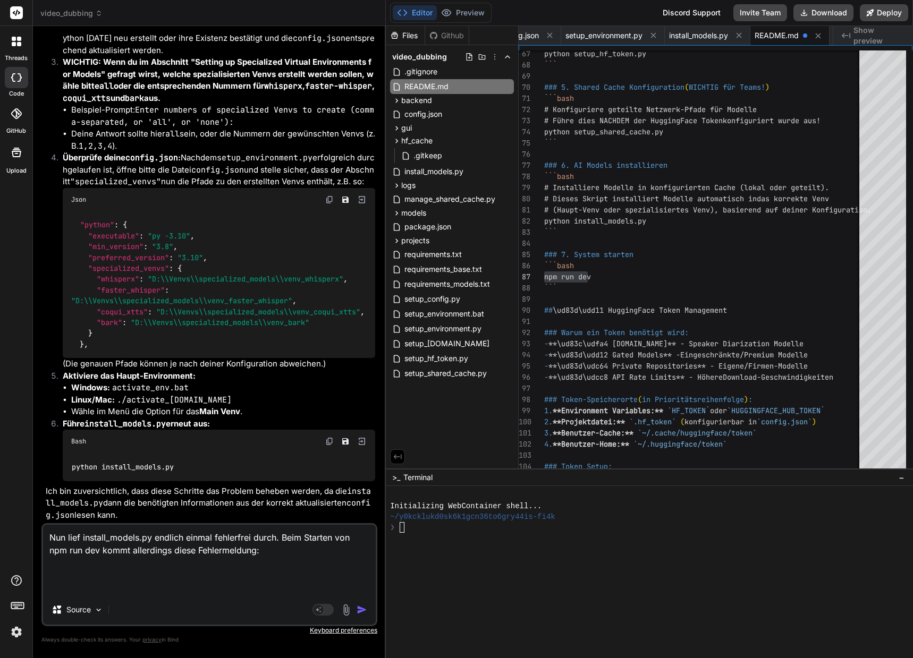
click at [55, 575] on textarea "Nun lief install_models.py endlich einmal fehlerfrei durch. Beim Starten von np…" at bounding box center [209, 560] width 333 height 70
paste textarea "(venv_videodubbing) D:\_Projekte\Syn_PRG1\[DOMAIN_NAME]\video-dubbing-system>np…"
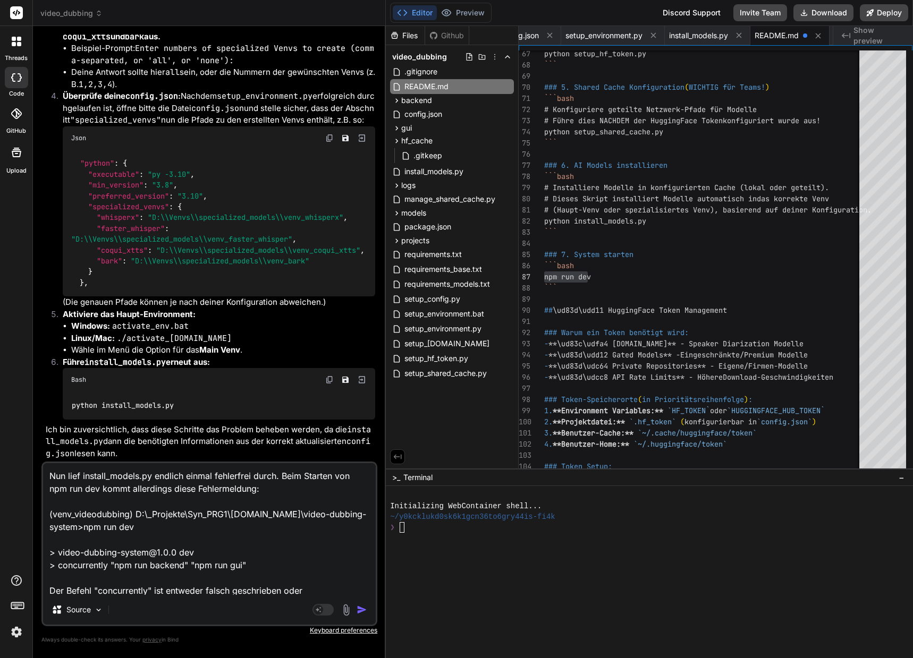
scroll to position [52, 0]
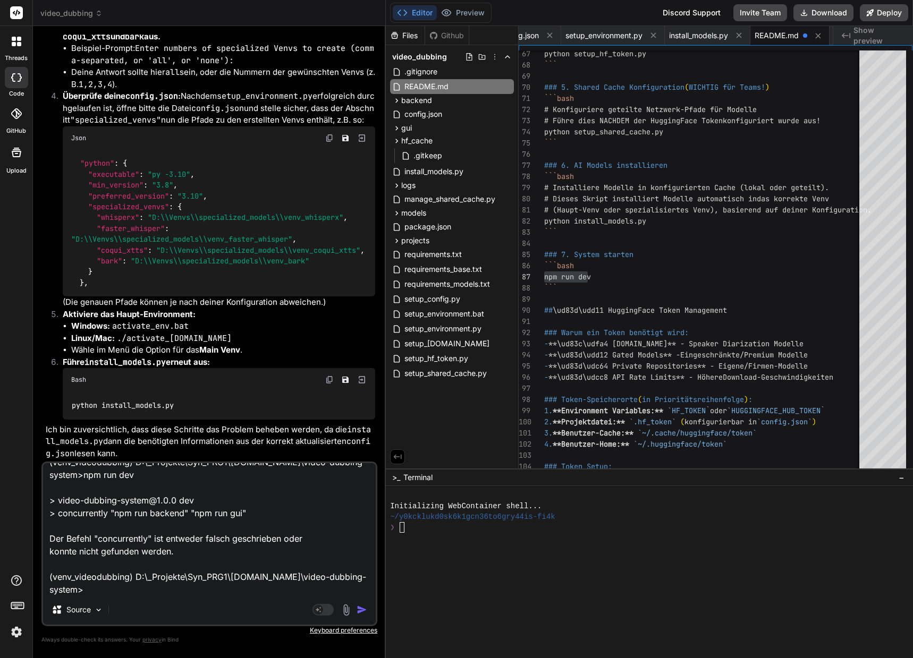
click at [362, 608] on img "button" at bounding box center [361, 609] width 11 height 11
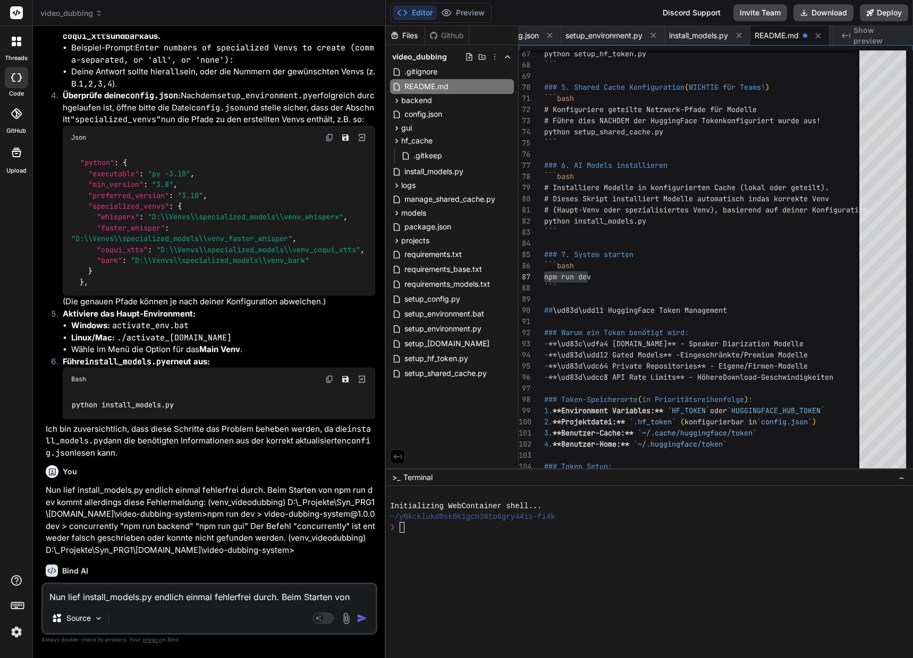
scroll to position [17247, 0]
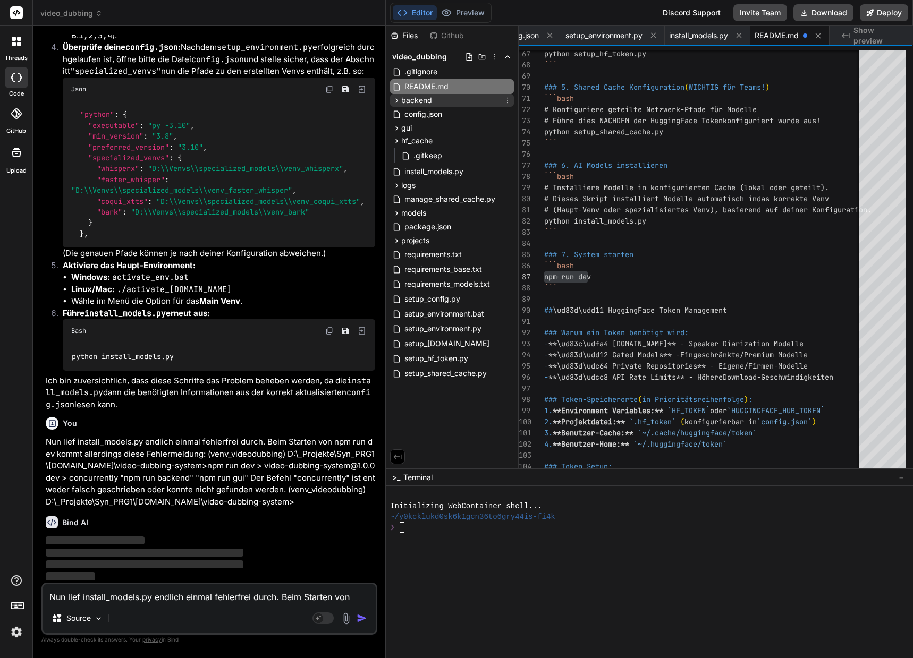
click at [396, 99] on icon at bounding box center [397, 100] width 3 height 4
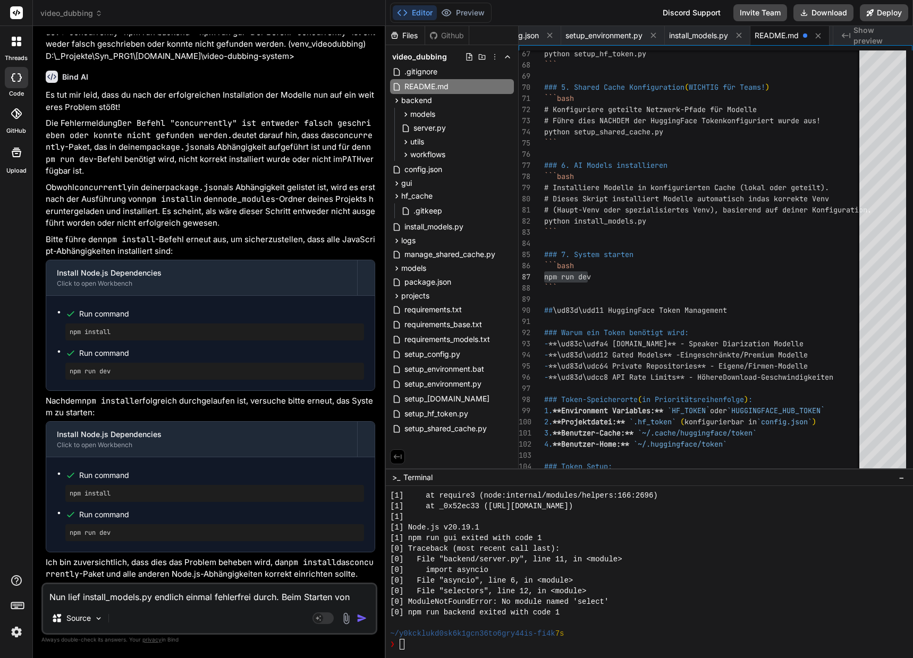
scroll to position [17692, 0]
drag, startPoint x: 124, startPoint y: 331, endPoint x: 69, endPoint y: 330, distance: 54.7
click at [69, 330] on div "npm install" at bounding box center [214, 331] width 299 height 17
copy pre "npm install"
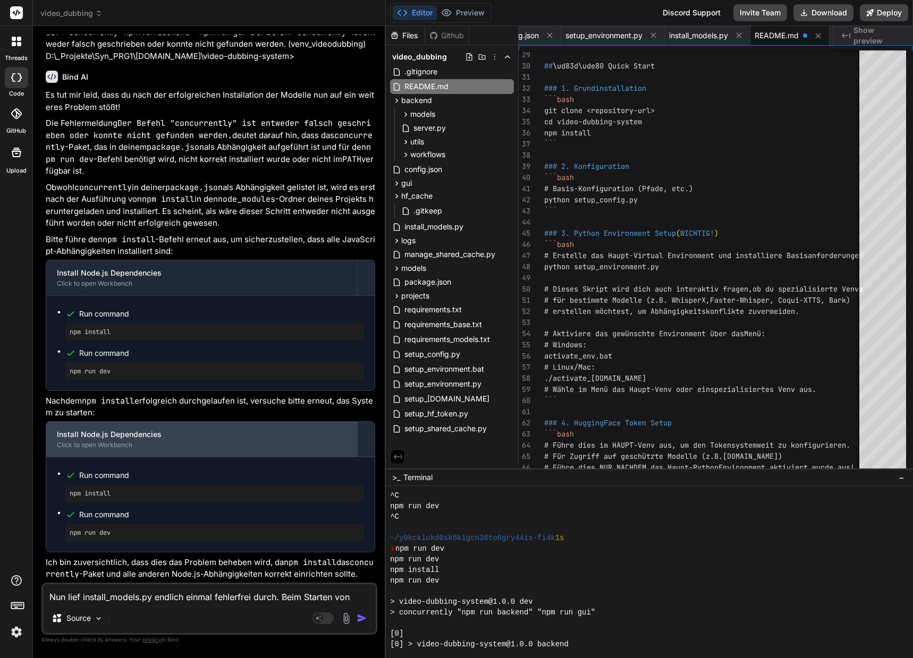
scroll to position [17639, 0]
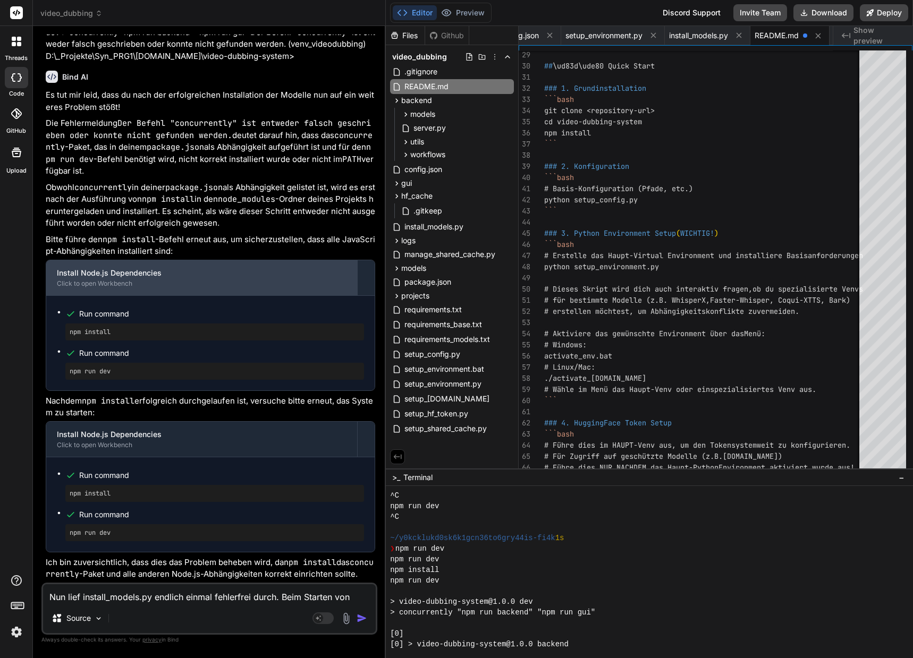
click at [116, 288] on div "Click to open Workbench" at bounding box center [201, 283] width 289 height 8
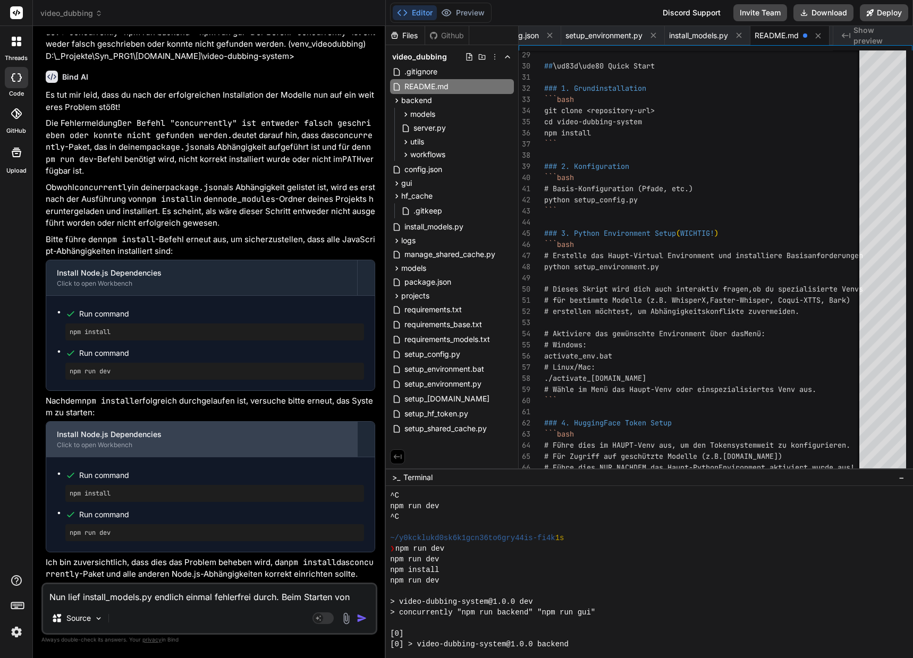
click at [124, 440] on div "Install Node.js Dependencies" at bounding box center [201, 434] width 289 height 11
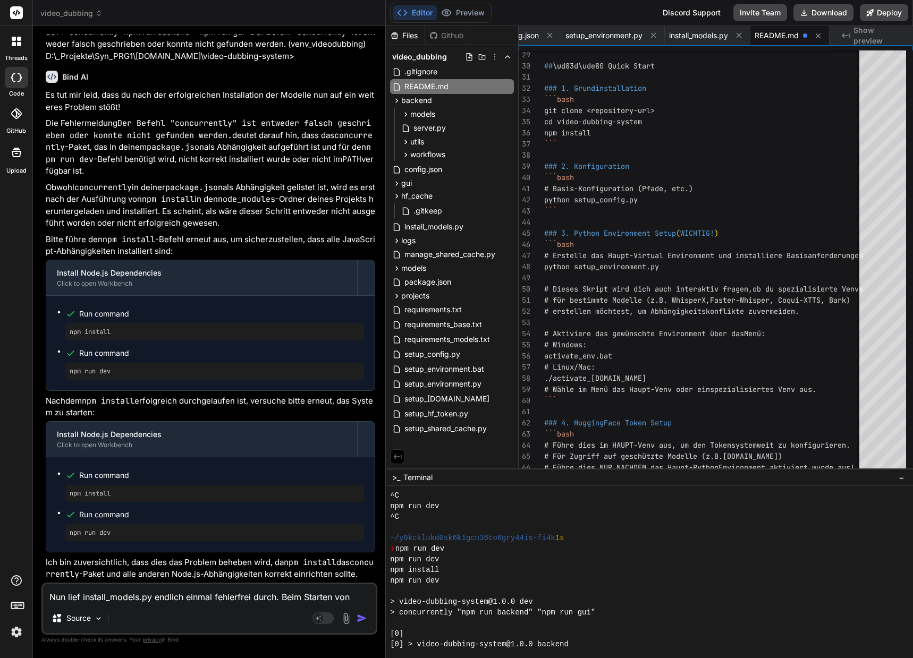
scroll to position [17692, 0]
drag, startPoint x: 120, startPoint y: 532, endPoint x: 87, endPoint y: 527, distance: 33.9
click at [59, 529] on ul "Run command npm install Run command npm run dev" at bounding box center [210, 504] width 307 height 73
copy pre "npm run dev"
click at [107, 598] on textarea "Nun lief install_models.py endlich einmal fehlerfrei durch. Beim Starten von np…" at bounding box center [209, 593] width 333 height 19
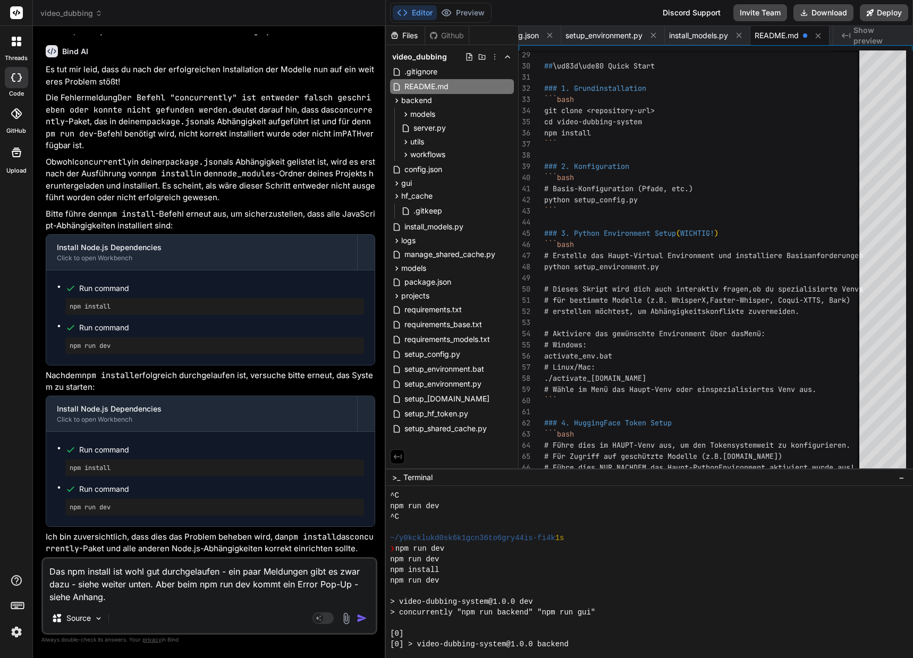
click at [167, 601] on textarea "Das npm install ist wohl gut durchgelaufen - ein paar Meldungen gibt es zwar da…" at bounding box center [209, 581] width 333 height 45
click at [150, 601] on textarea "Das npm install ist wohl gut durchgelaufen - ein paar Meldungen gibt es zwar da…" at bounding box center [209, 581] width 333 height 45
click at [343, 620] on img at bounding box center [346, 618] width 12 height 12
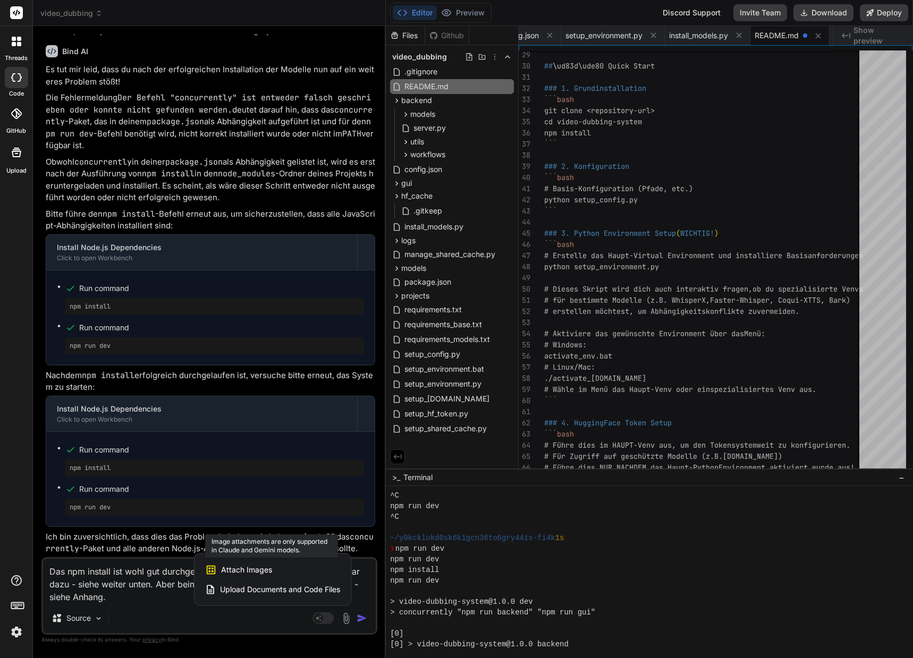
click at [286, 570] on div "Attach Images Image attachments are only supported in Claude and Gemini models." at bounding box center [272, 570] width 135 height 20
click at [139, 601] on div at bounding box center [456, 329] width 913 height 658
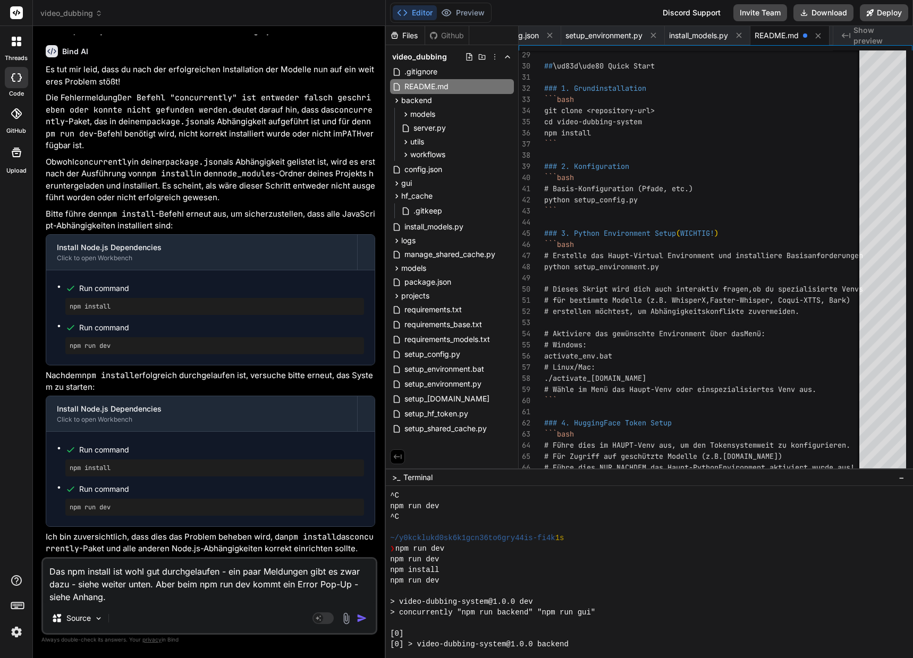
drag, startPoint x: 51, startPoint y: 595, endPoint x: 103, endPoint y: 599, distance: 52.2
click at [103, 599] on textarea "Das npm install ist wohl gut durchgelaufen - ein paar Meldungen gibt es zwar da…" at bounding box center [209, 581] width 333 height 45
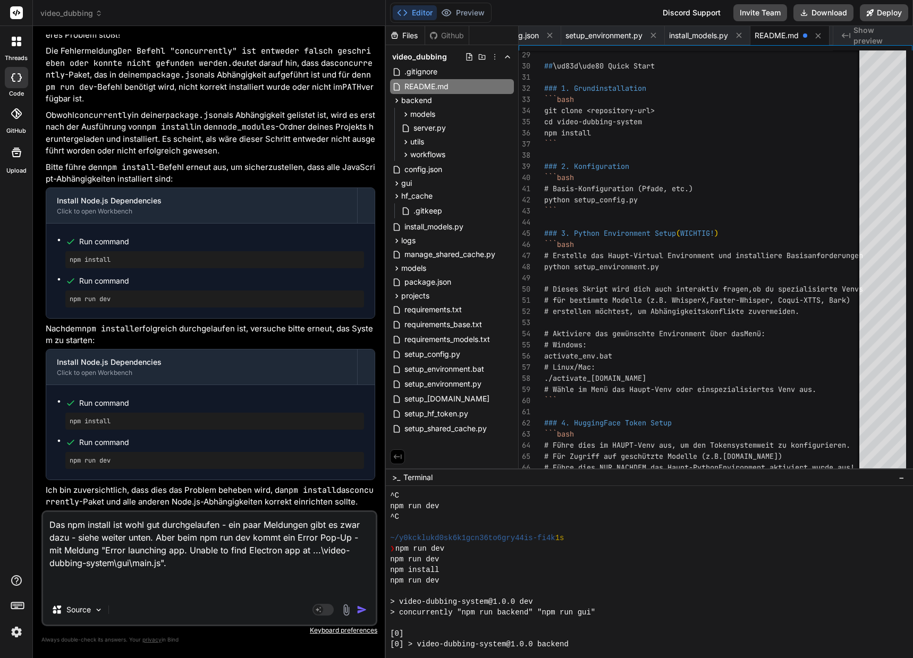
click at [66, 586] on textarea "Das npm install ist wohl gut durchgelaufen - ein paar Meldungen gibt es zwar da…" at bounding box center [209, 553] width 333 height 83
paste textarea "(venv_videodubbing) D:\_Projekte\Syn_PRG1\[DOMAIN_NAME]\video-dubbing-system>np…"
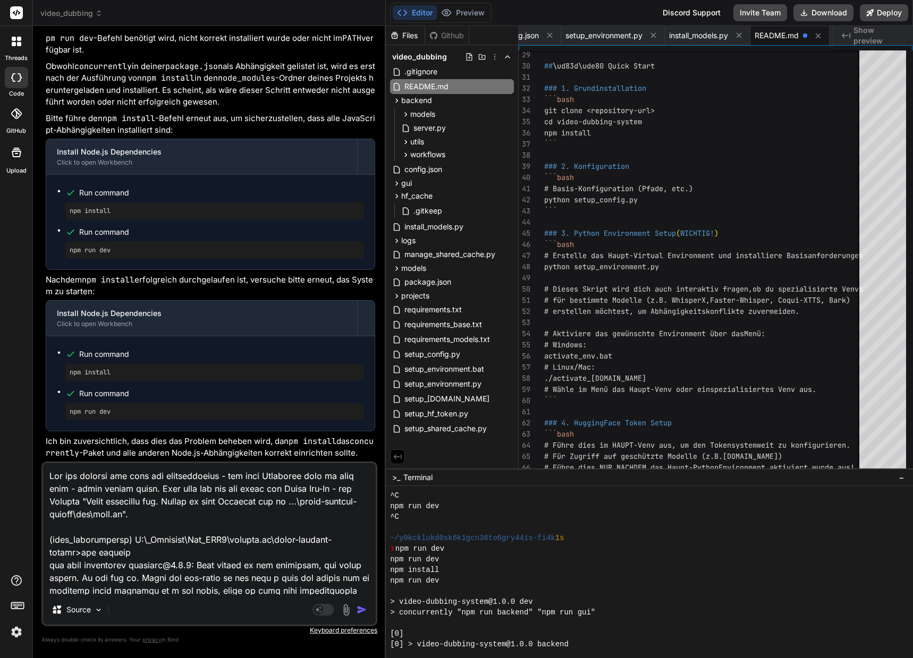
scroll to position [626, 0]
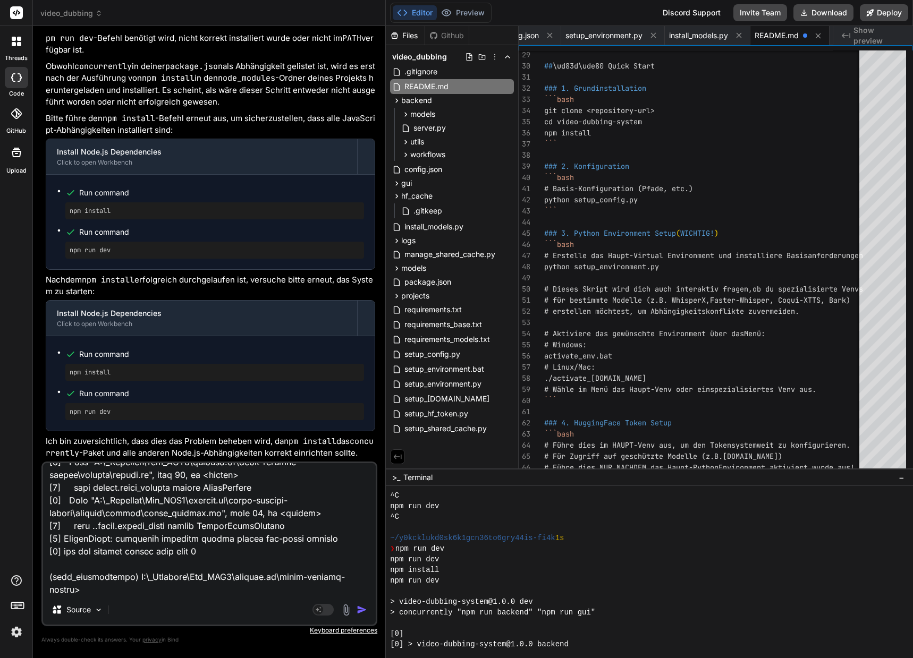
click at [360, 612] on img "button" at bounding box center [361, 609] width 11 height 11
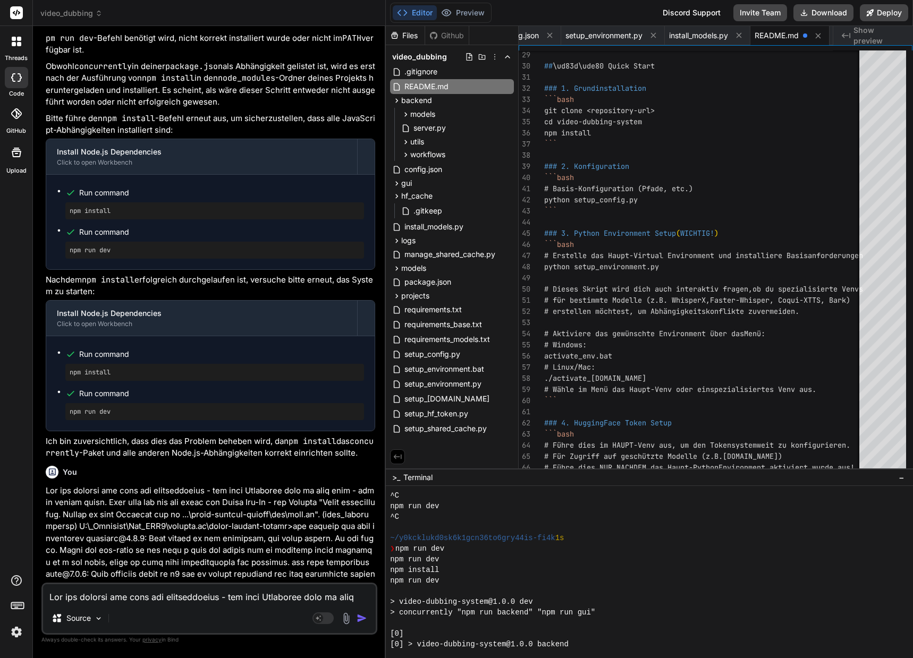
scroll to position [18101, 0]
